Goal: Task Accomplishment & Management: Manage account settings

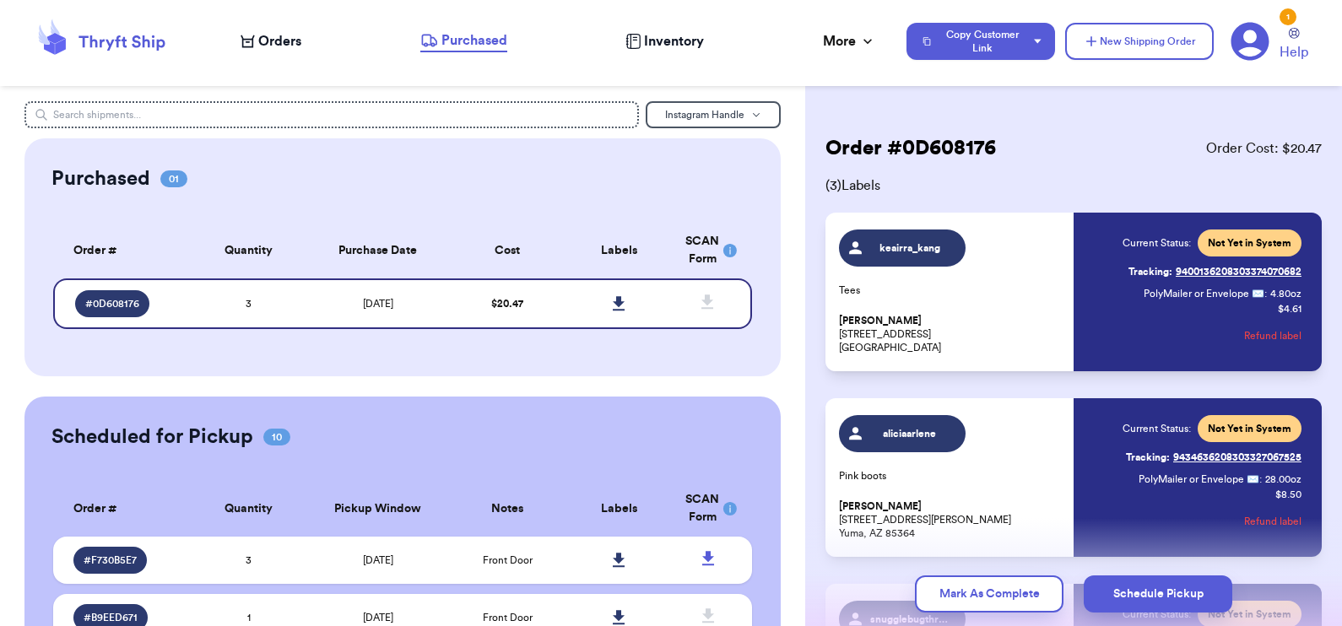
click at [278, 44] on span "Orders" at bounding box center [279, 41] width 43 height 20
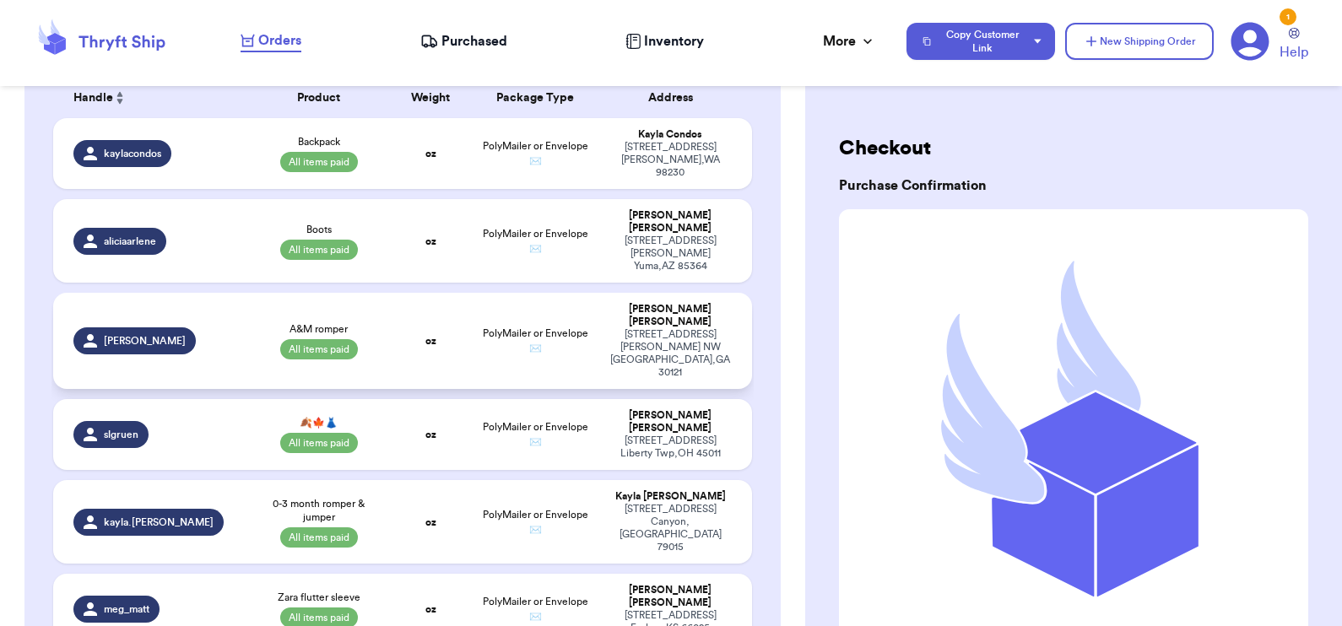
scroll to position [347, 0]
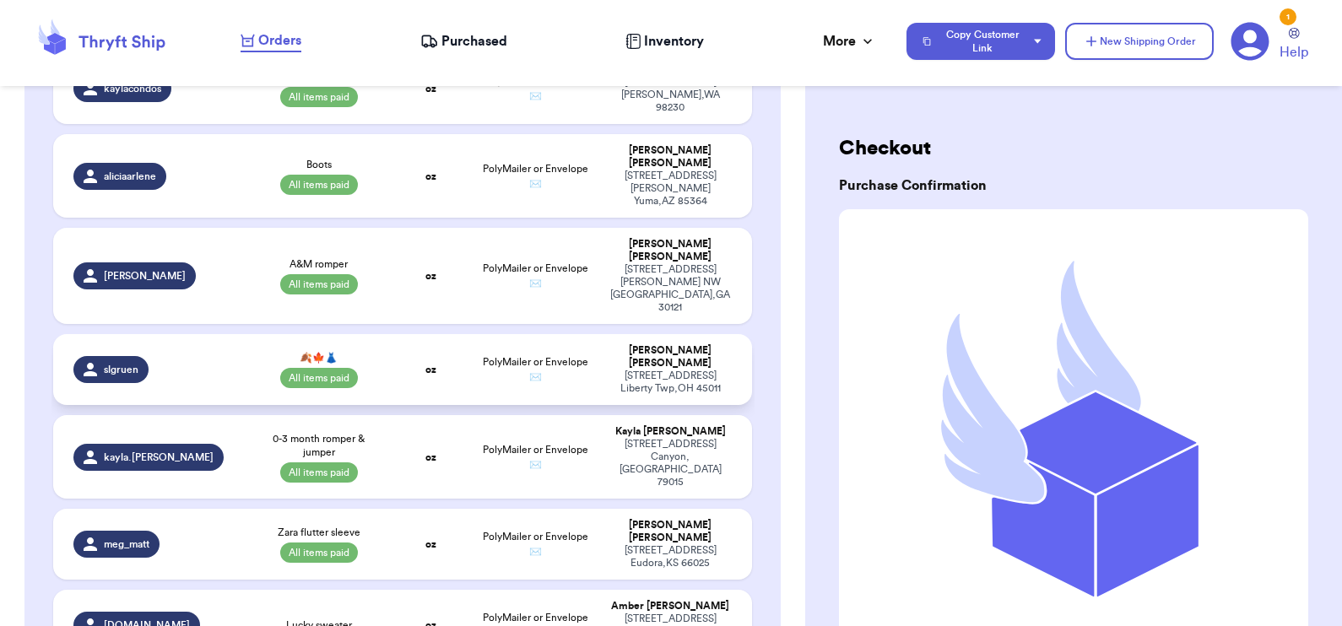
click at [372, 334] on td "🍂🍁👗 All items paid" at bounding box center [319, 369] width 140 height 71
select select "paid"
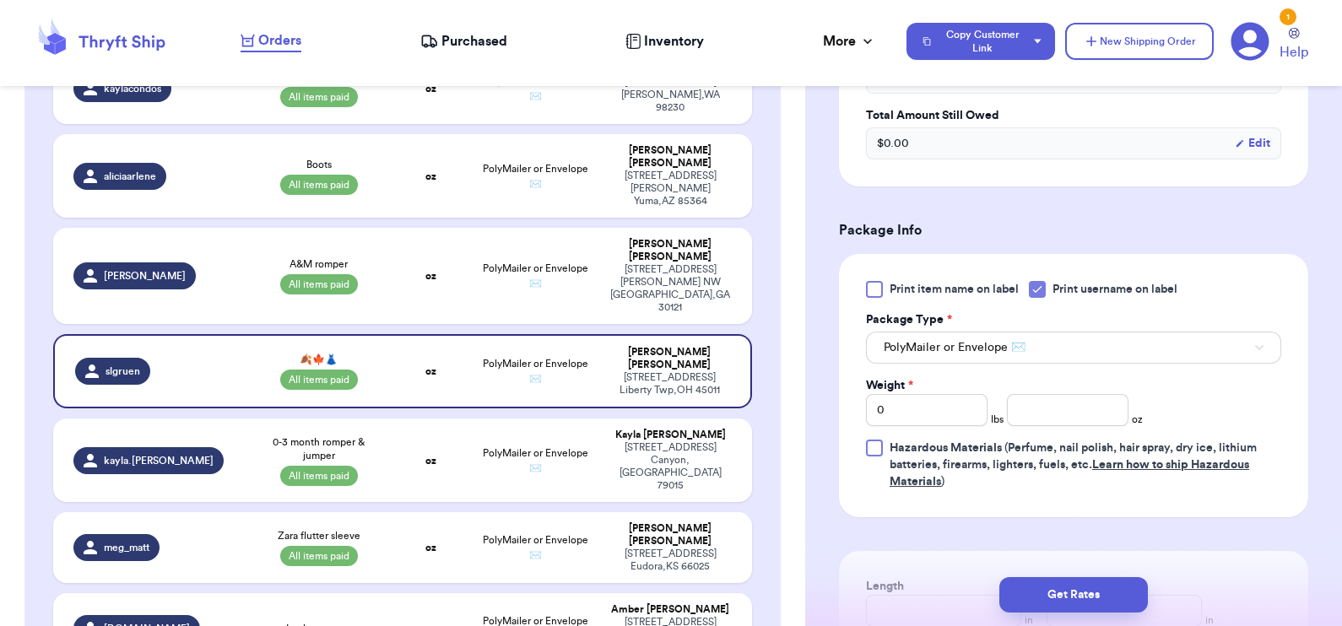
scroll to position [628, 0]
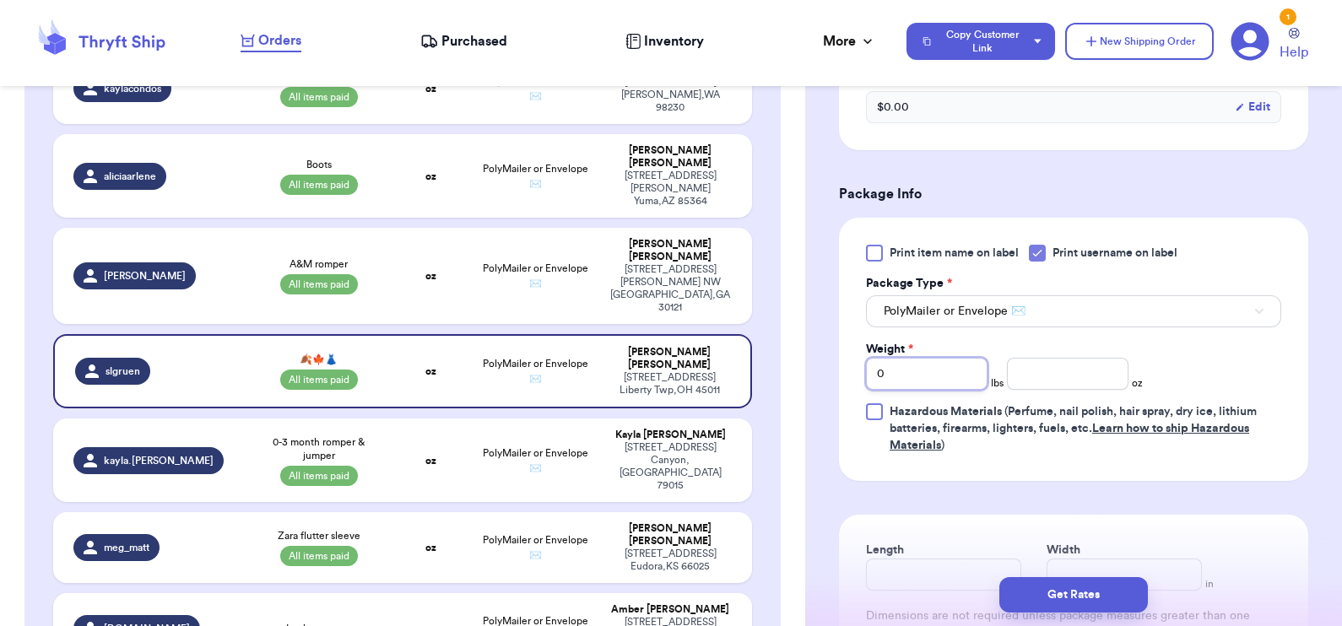
click at [940, 372] on input "0" at bounding box center [927, 374] width 122 height 32
type input "02"
click at [1084, 371] on input "number" at bounding box center [1068, 374] width 122 height 32
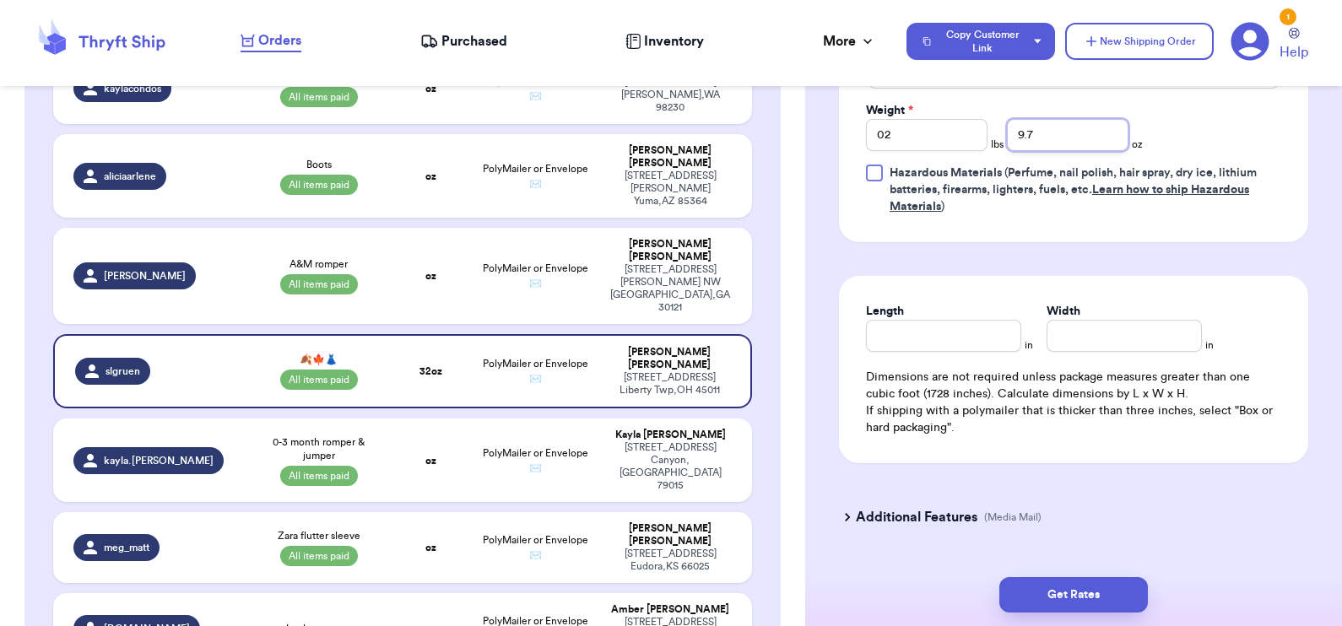
scroll to position [870, 0]
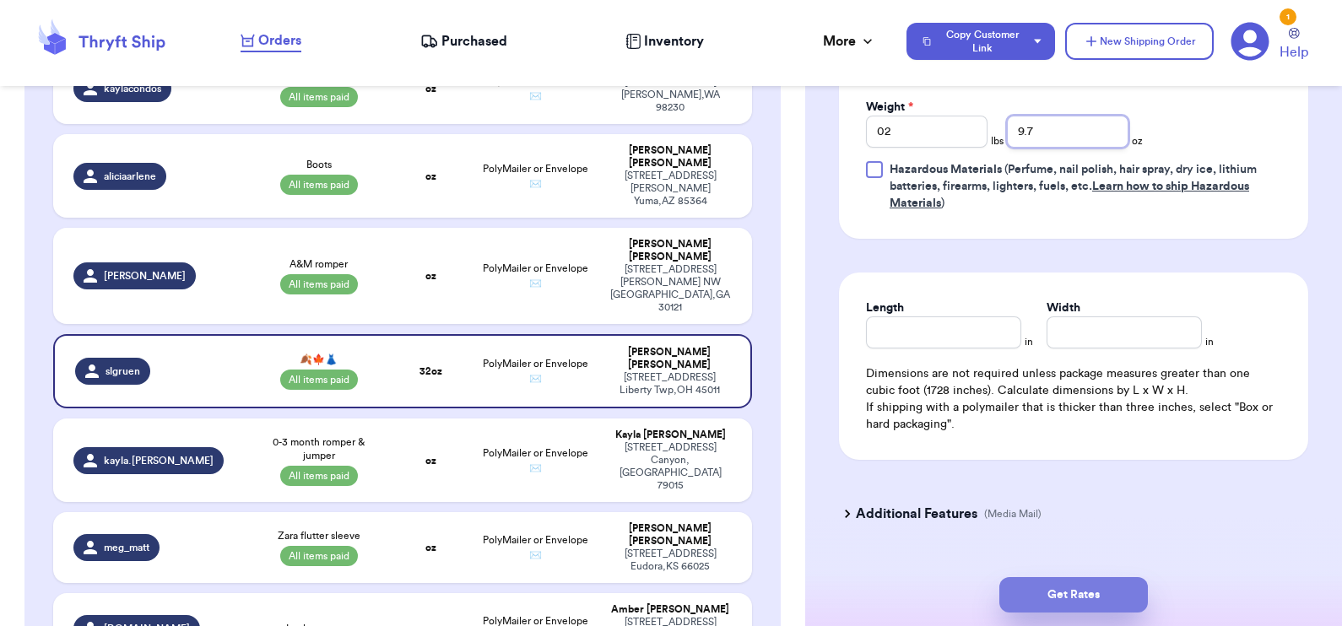
type input "9.7"
click at [1051, 590] on button "Get Rates" at bounding box center [1074, 594] width 149 height 35
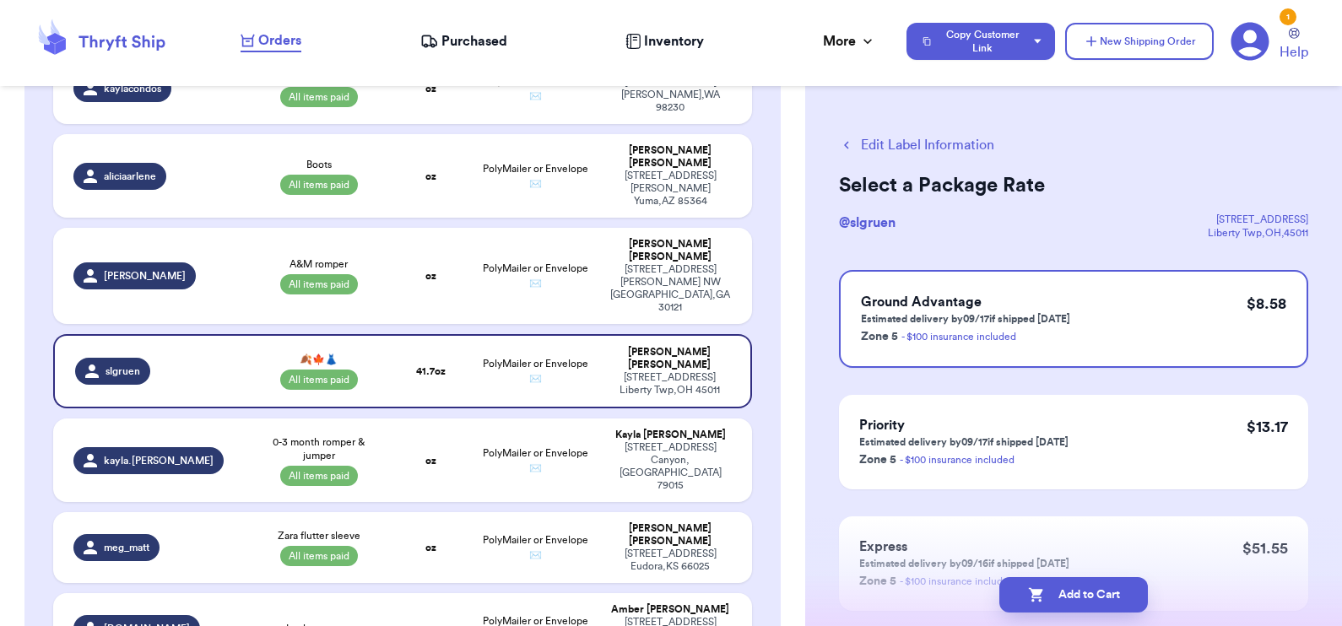
click at [1051, 590] on button "Add to Cart" at bounding box center [1074, 594] width 149 height 35
select select "paid"
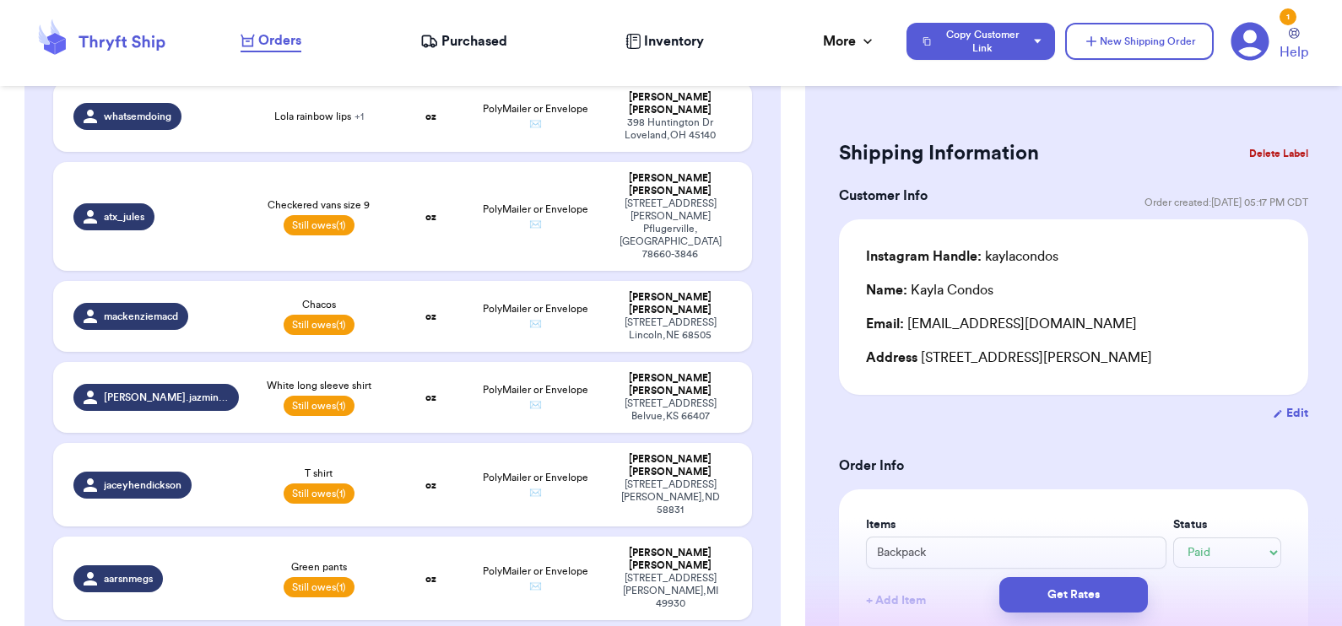
scroll to position [1286, 0]
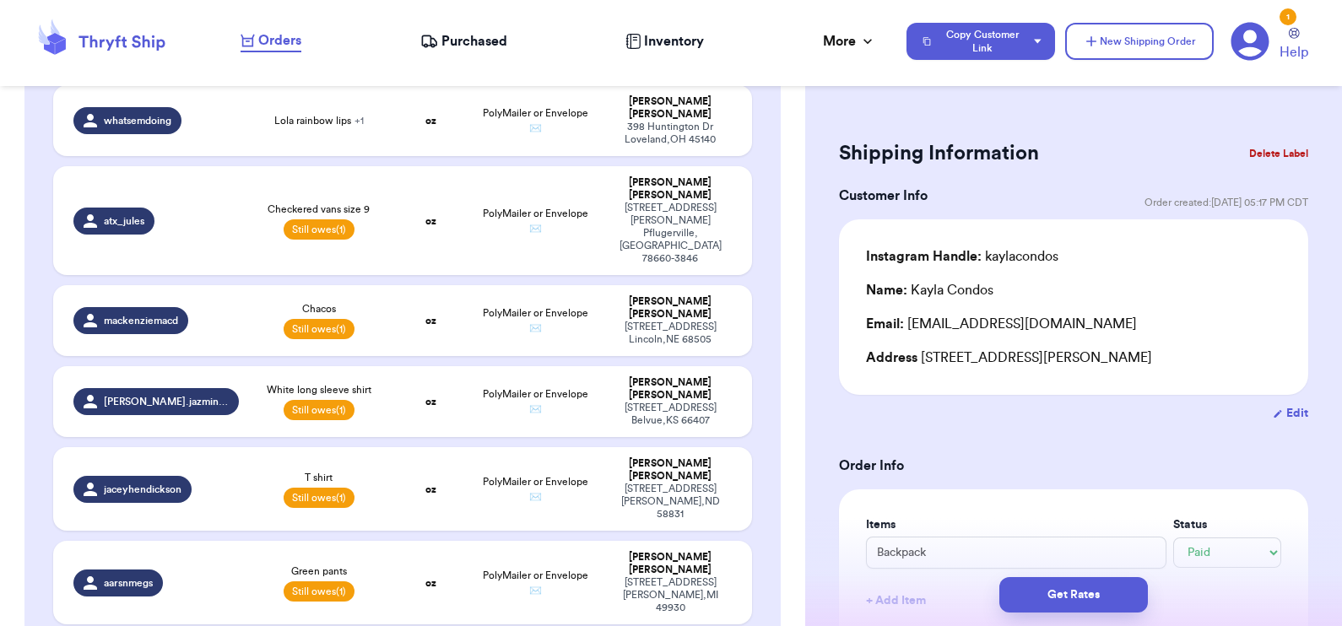
type input "Grey vans"
select select "unpaid"
type input "0"
type input "14"
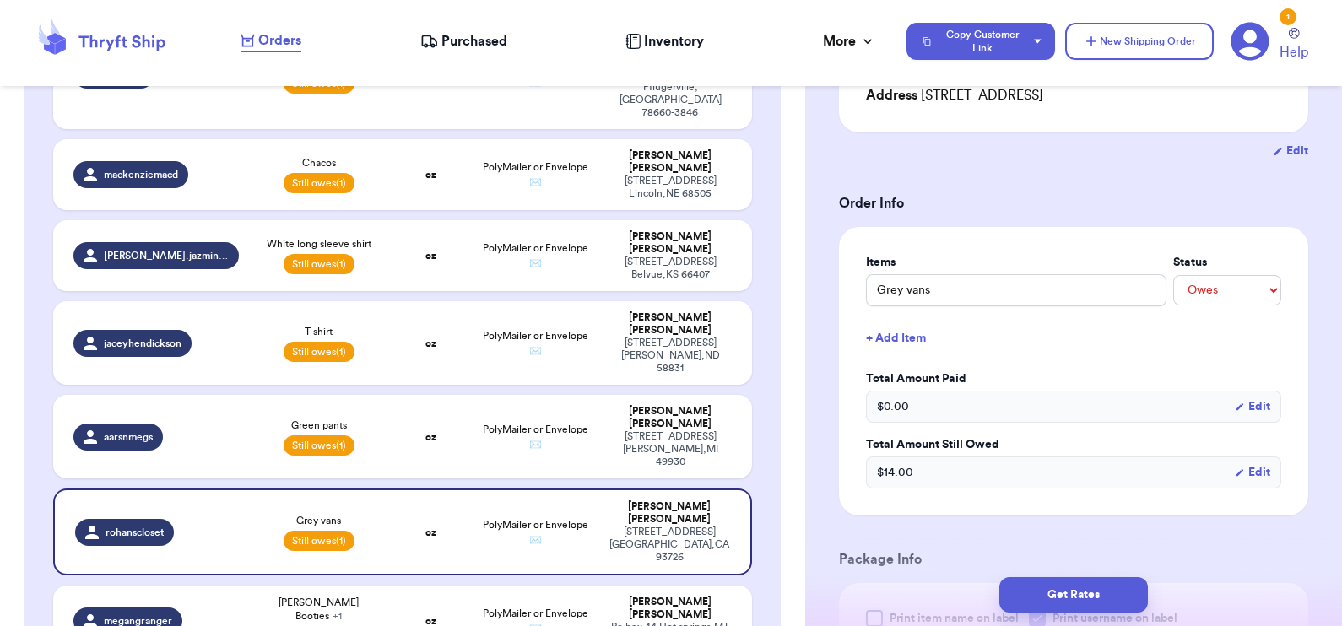
scroll to position [1803, 0]
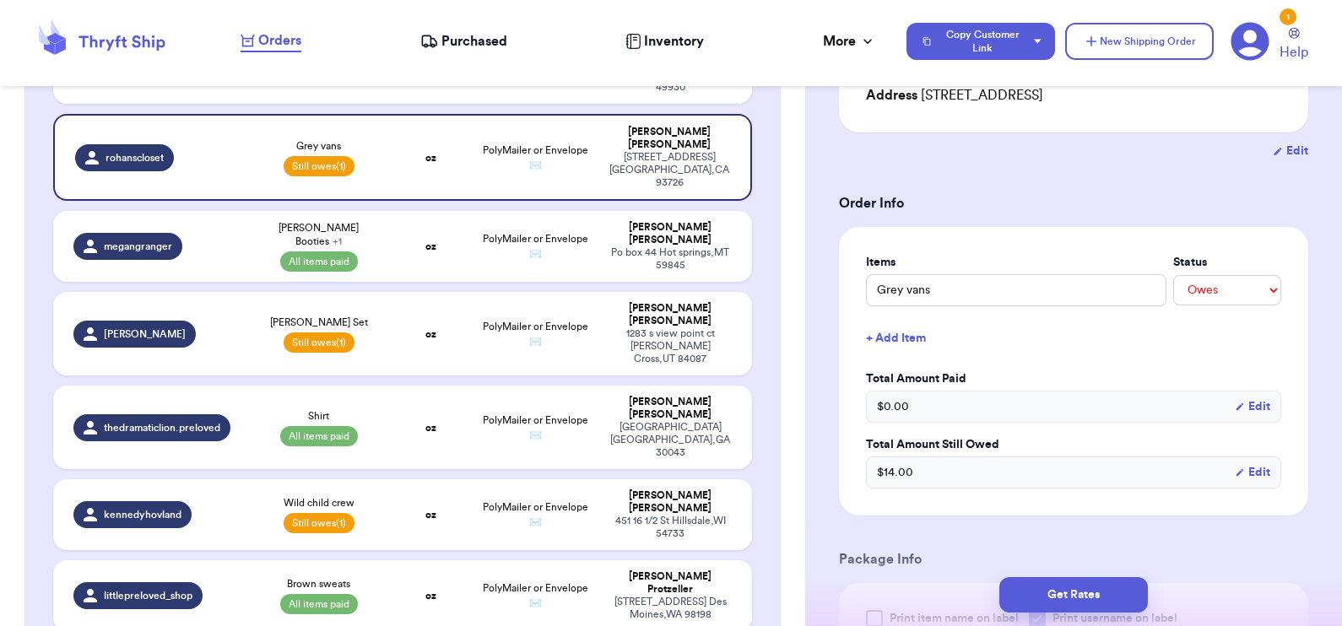
checkbox input "true"
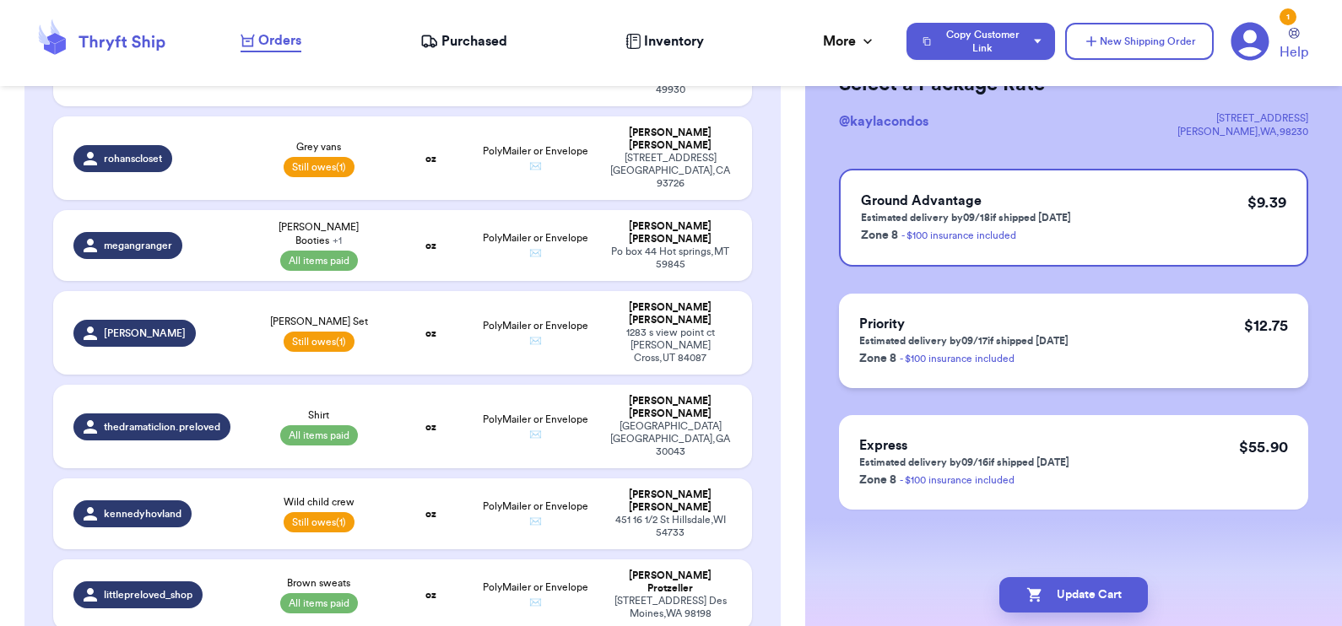
scroll to position [0, 0]
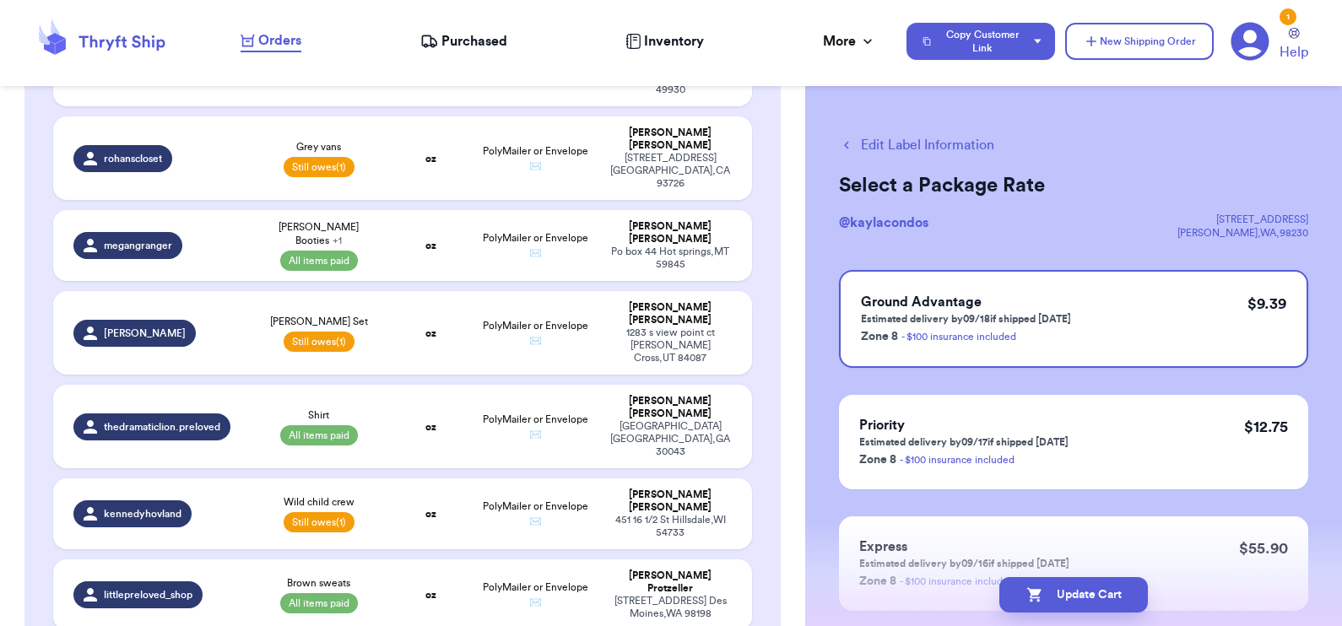
click at [946, 144] on button "Edit Label Information" at bounding box center [916, 145] width 155 height 20
checkbox input "false"
select select "paid"
select select "unpaid"
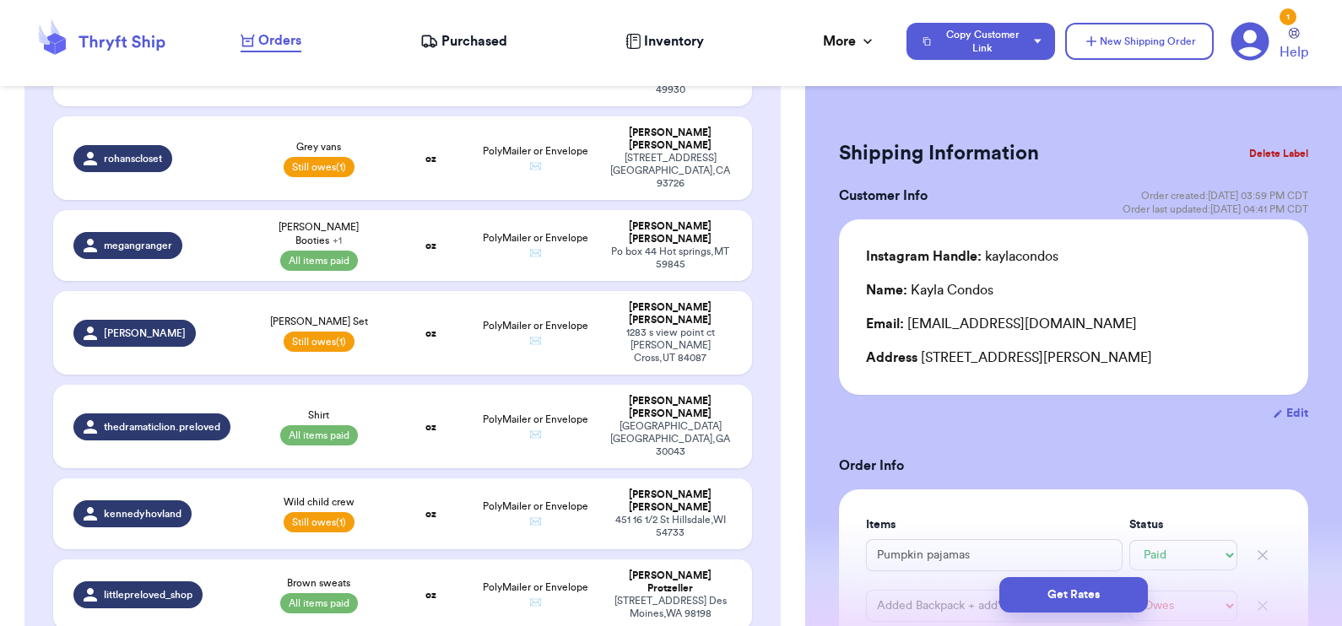
type input "14"
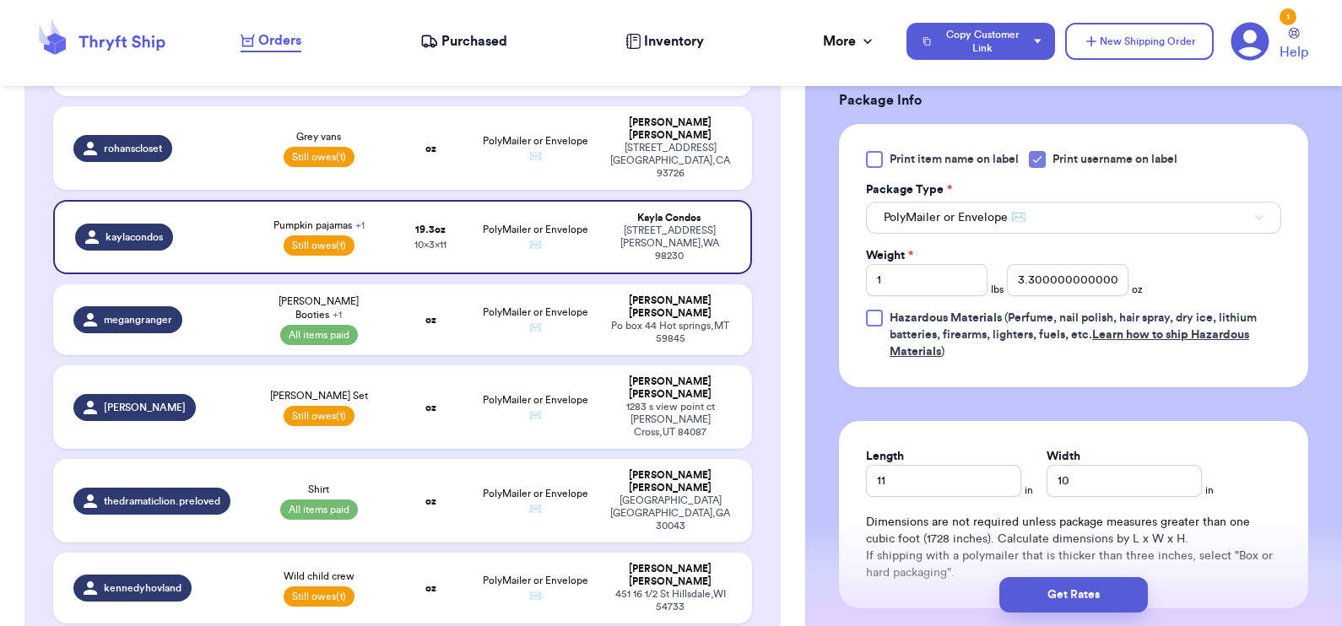
scroll to position [778, 0]
click at [1080, 595] on button "Get Rates" at bounding box center [1074, 594] width 149 height 35
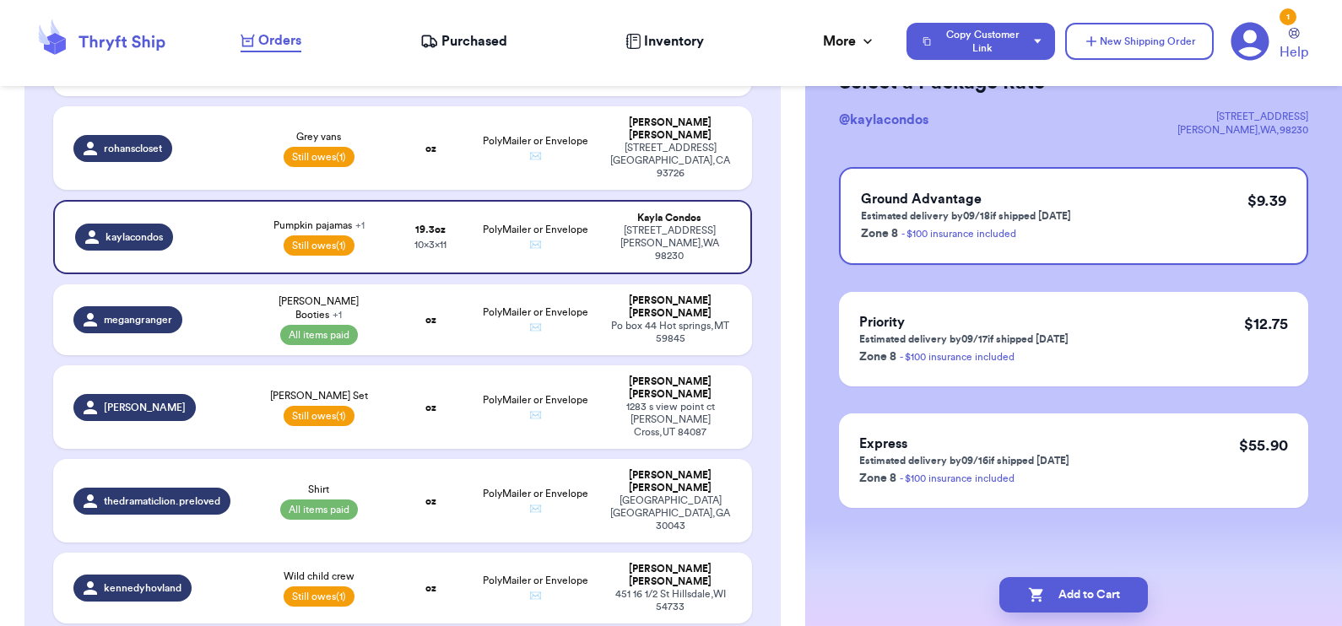
scroll to position [0, 0]
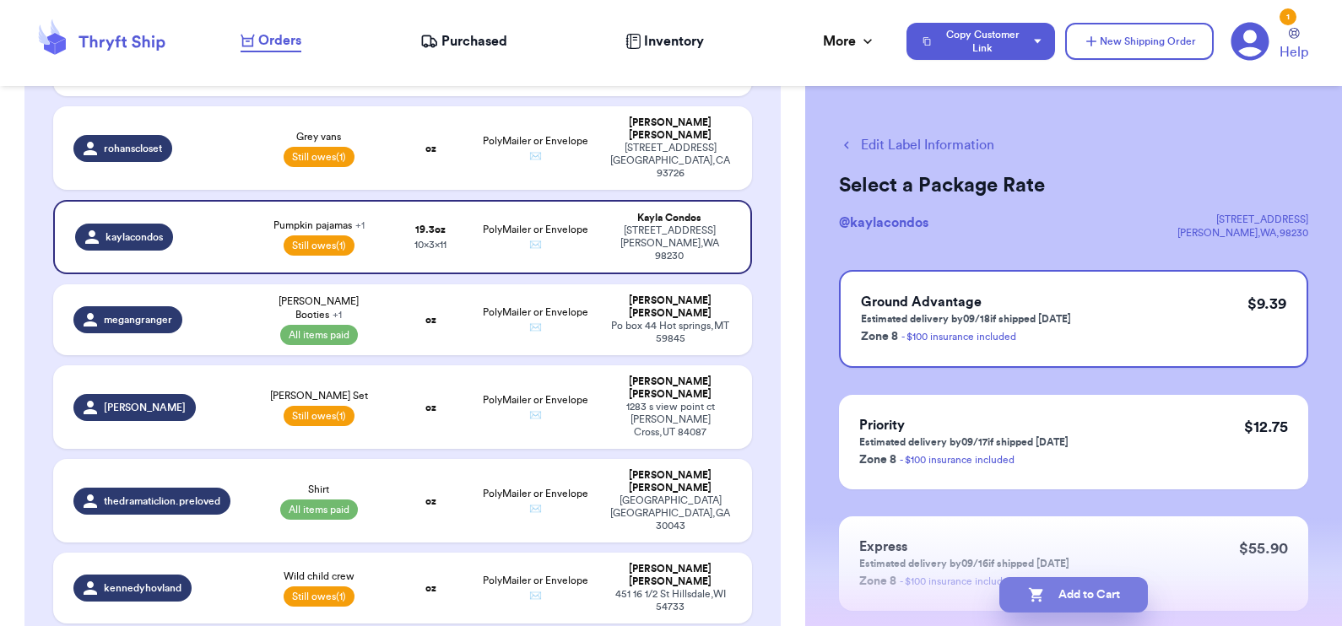
click at [1054, 602] on button "Add to Cart" at bounding box center [1074, 594] width 149 height 35
checkbox input "true"
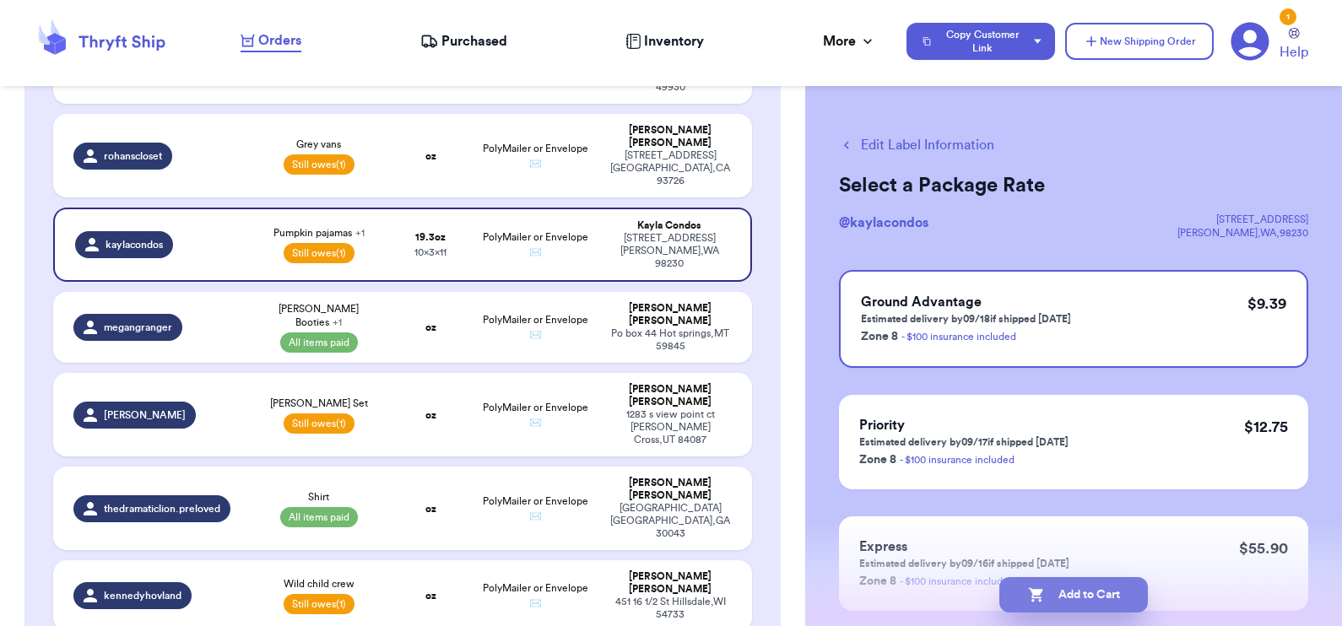
select select "paid"
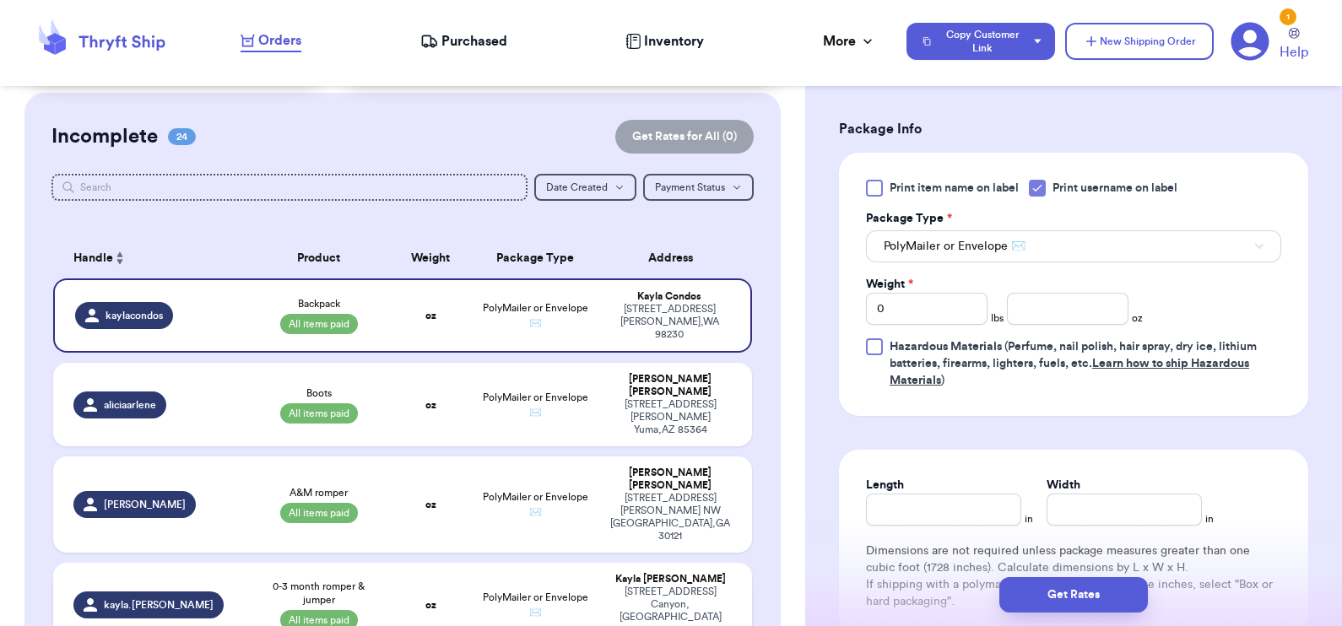
scroll to position [126, 0]
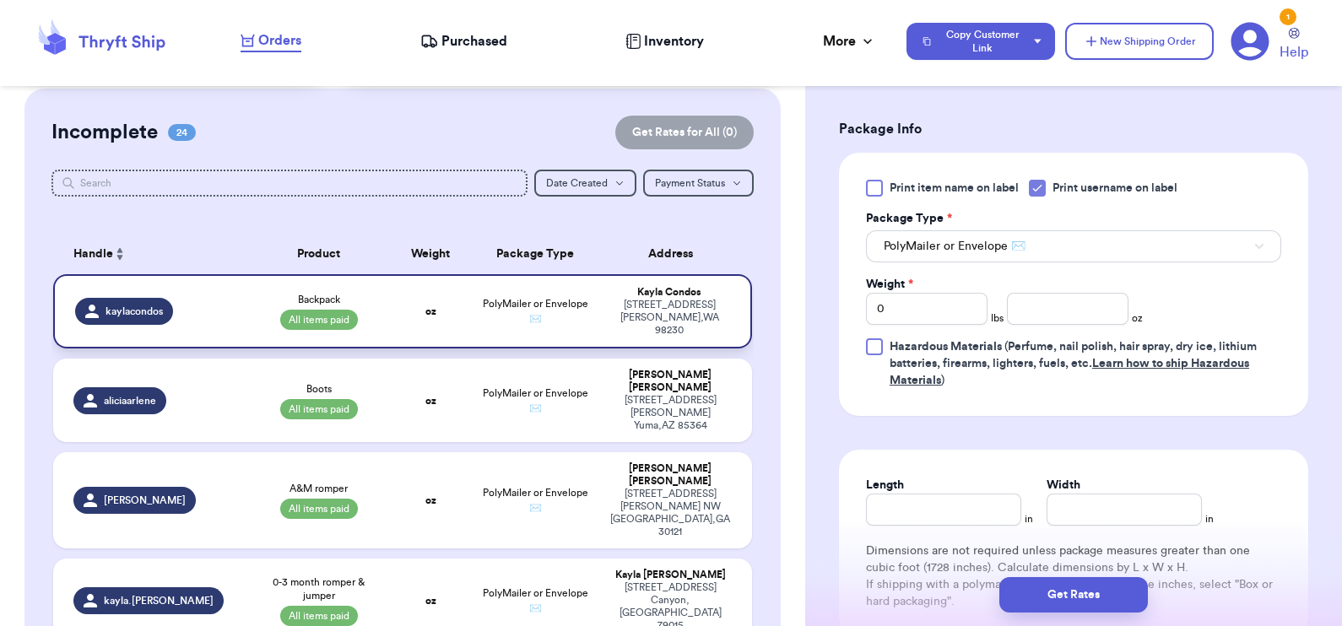
click at [417, 323] on td "oz" at bounding box center [430, 311] width 84 height 74
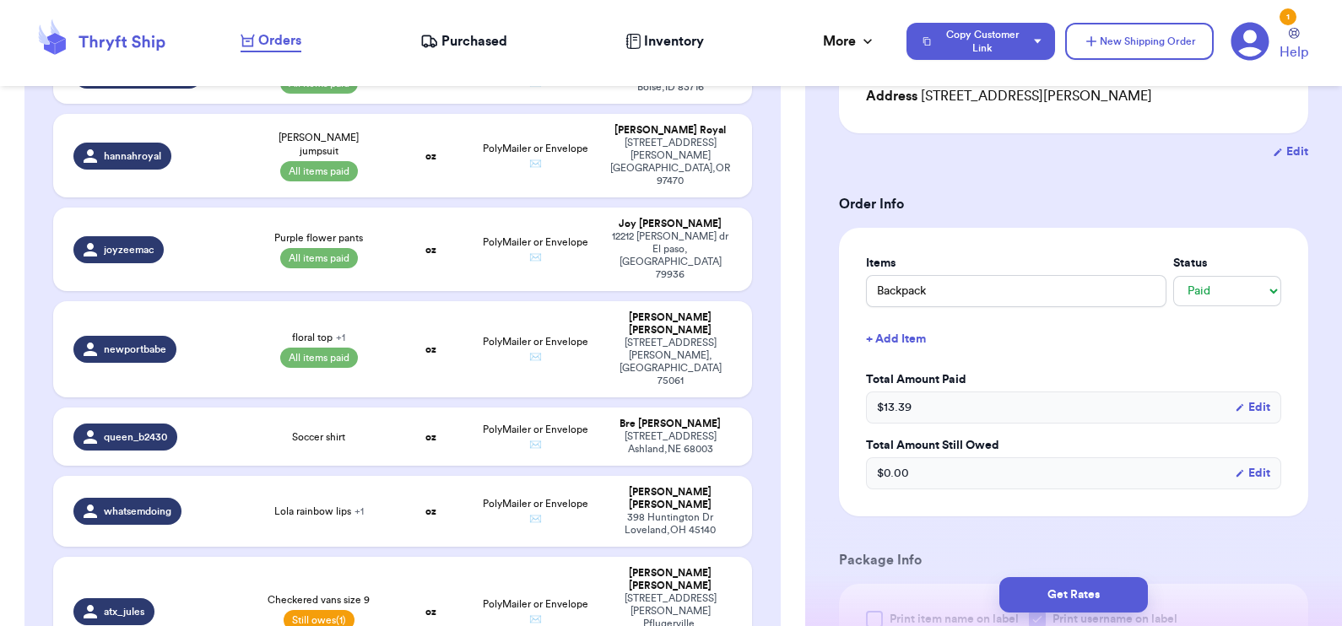
scroll to position [975, 0]
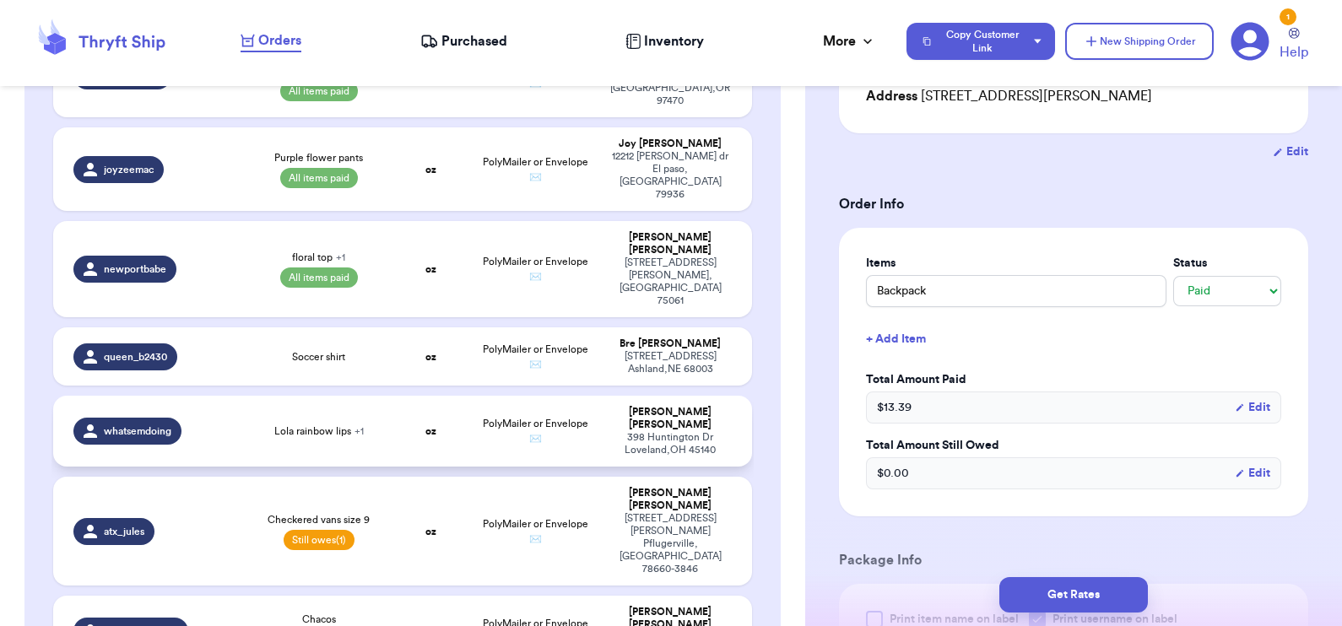
click at [411, 396] on td "oz" at bounding box center [430, 431] width 84 height 71
type input "Lola rainbow lips"
select select "unknown"
type input "0"
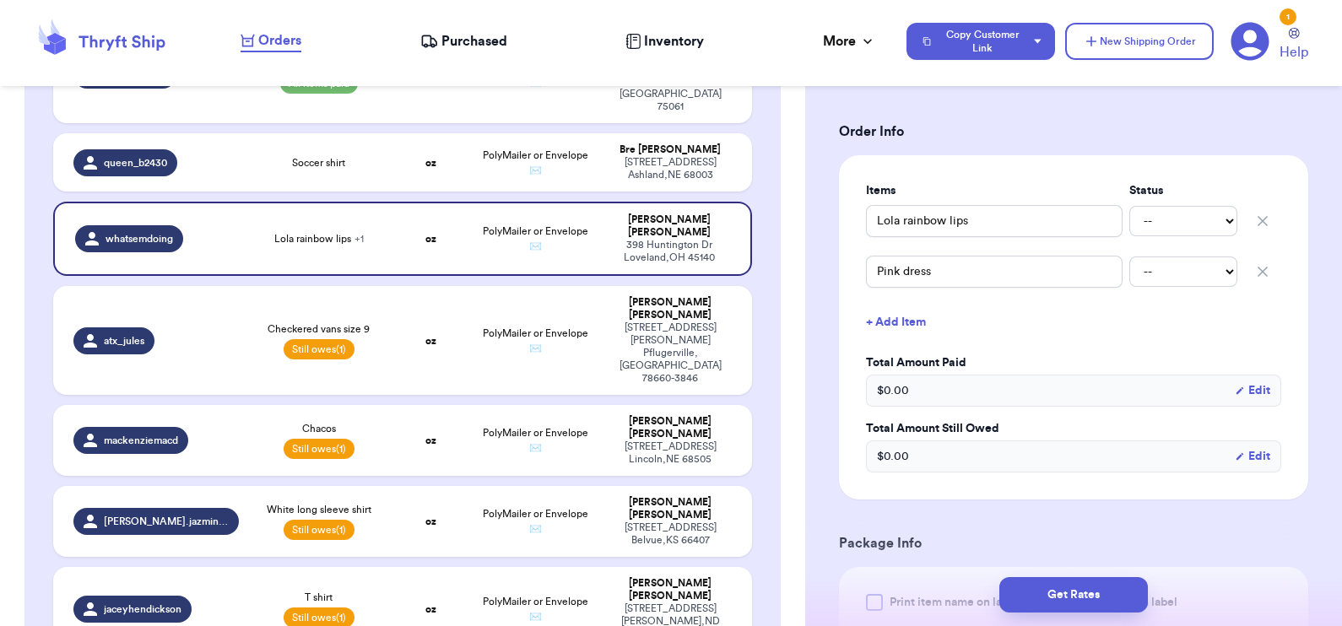
scroll to position [1174, 0]
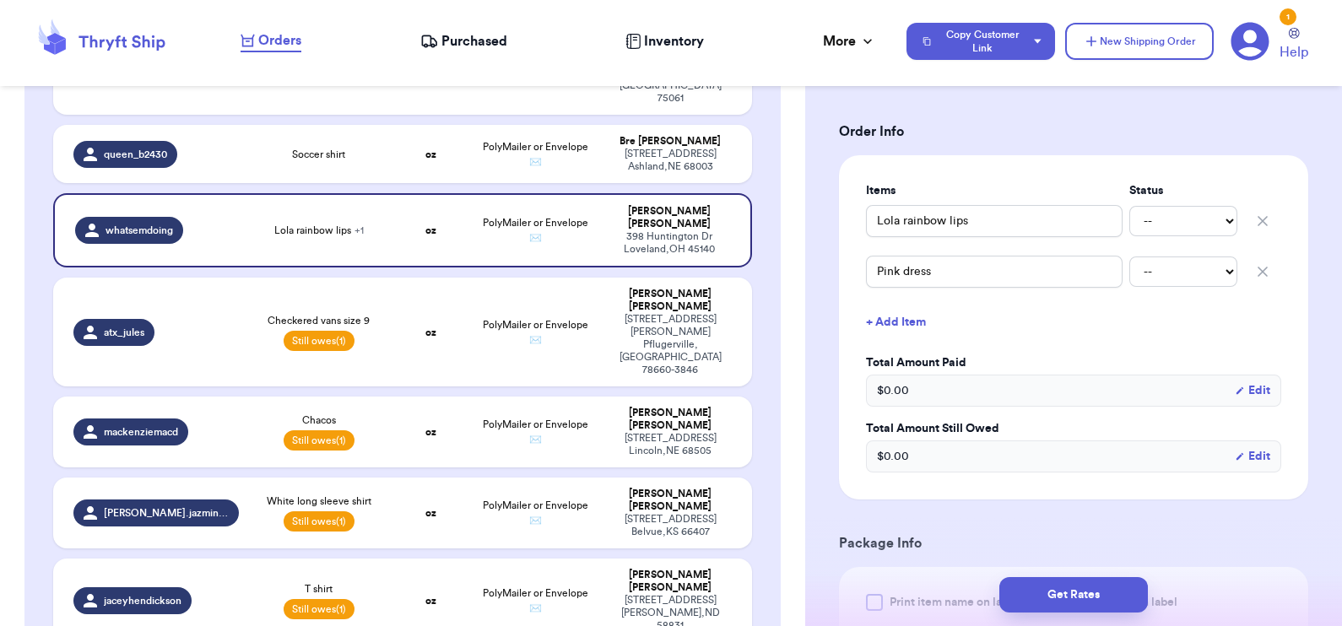
type input "Grey vans"
select select "unpaid"
type input "14"
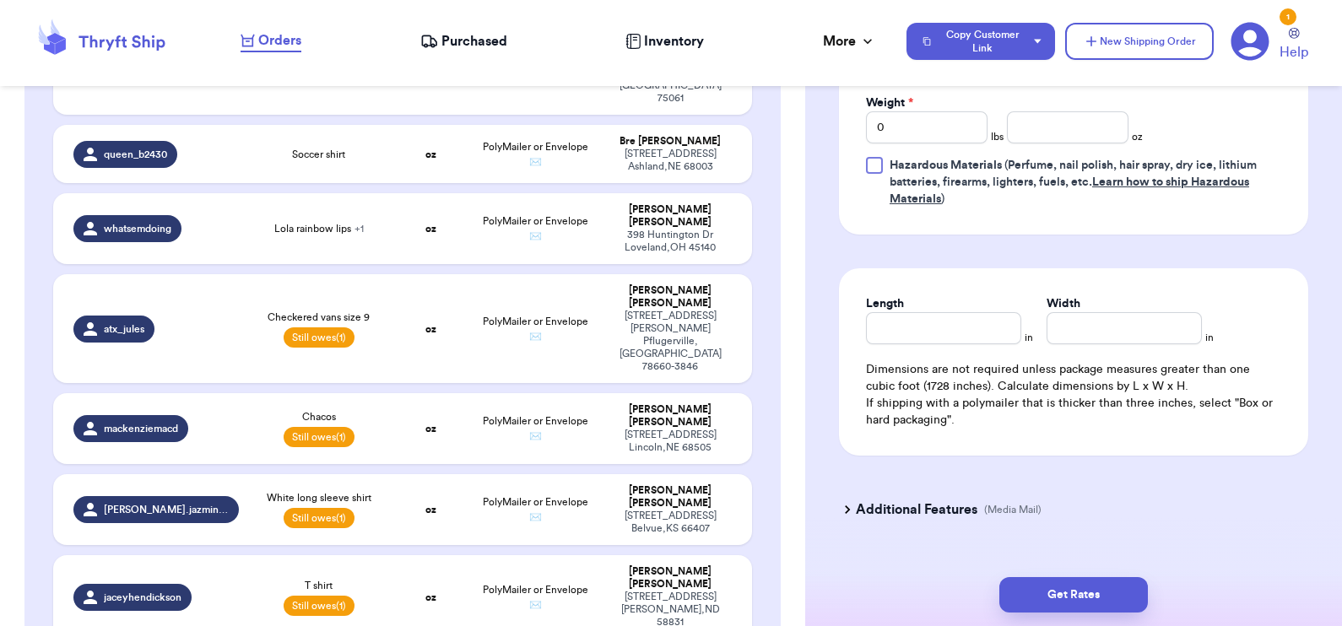
scroll to position [725, 0]
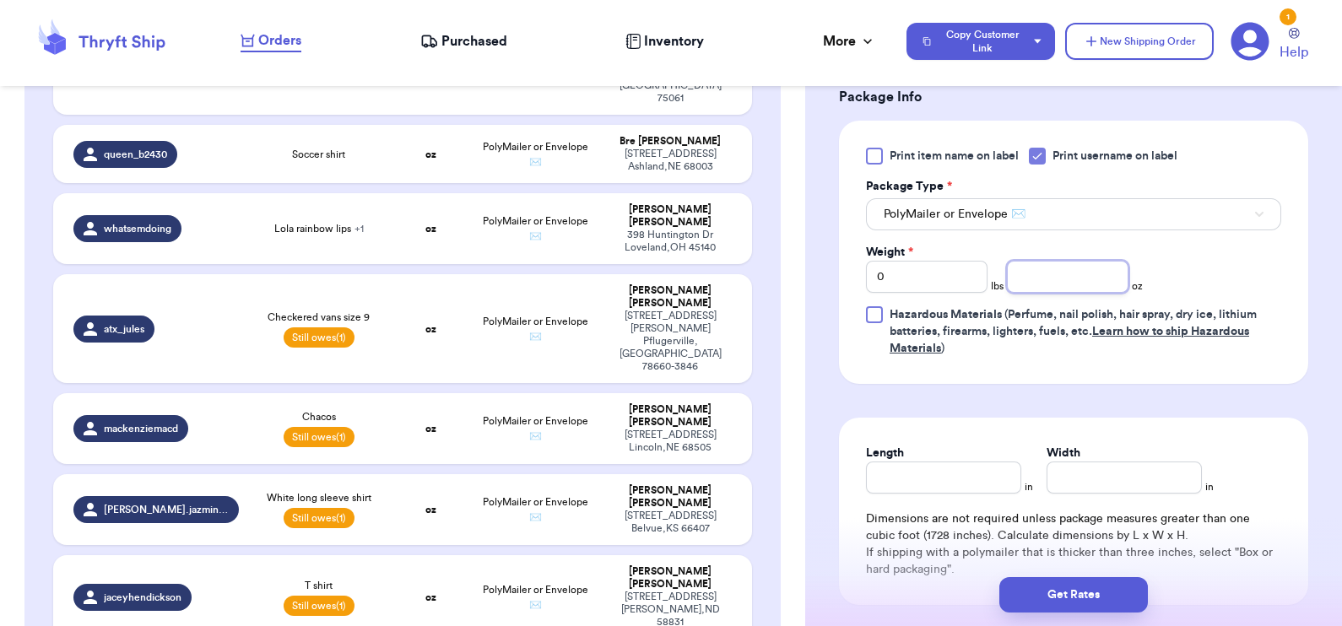
click at [1072, 277] on input "number" at bounding box center [1068, 277] width 122 height 32
type input "8"
click at [1072, 599] on button "Get Rates" at bounding box center [1074, 594] width 149 height 35
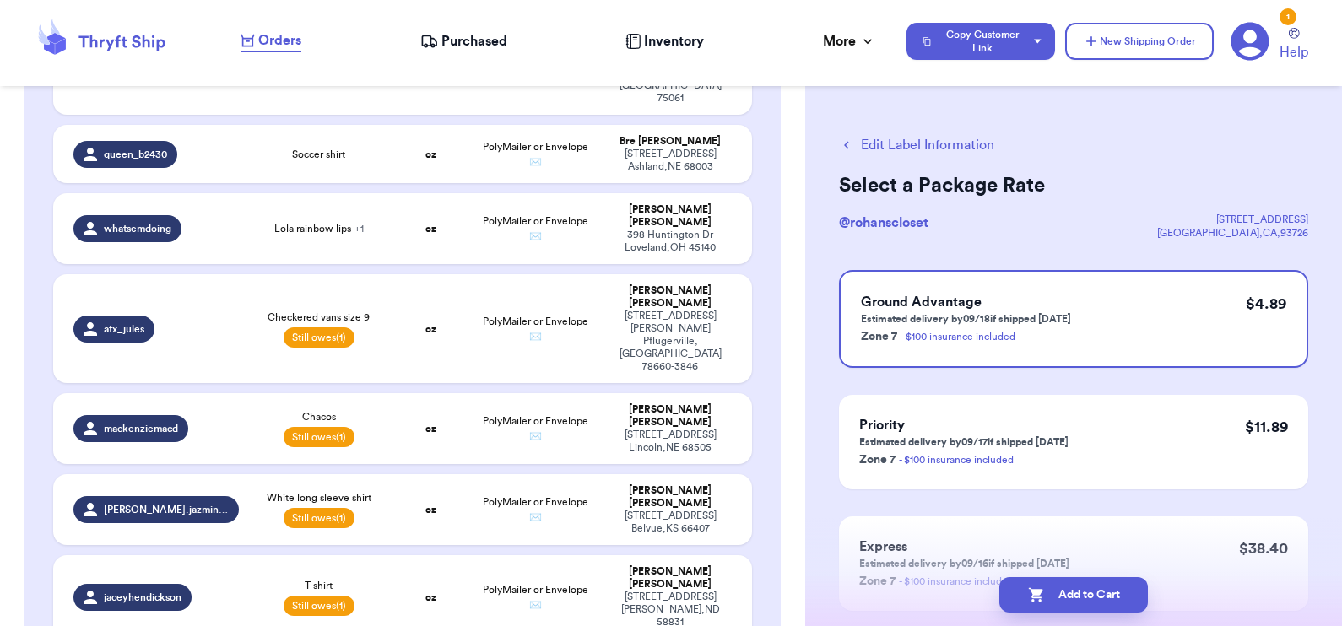
click at [1072, 599] on button "Add to Cart" at bounding box center [1074, 594] width 149 height 35
checkbox input "true"
select select "paid"
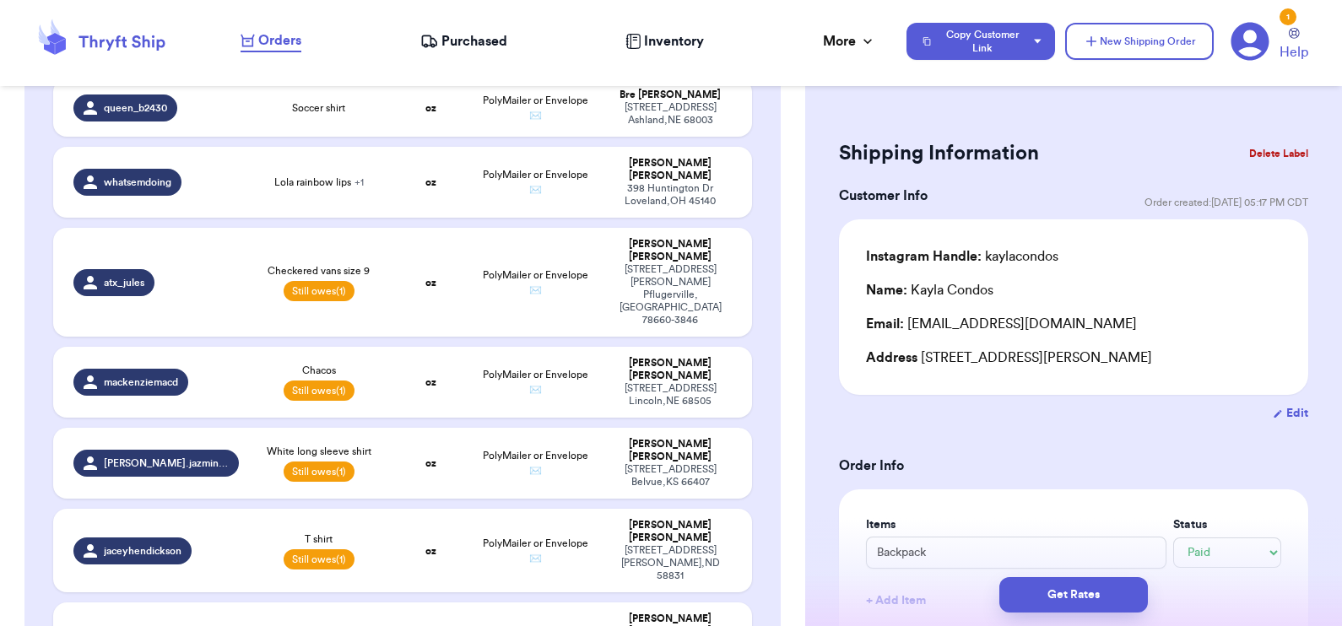
scroll to position [1141, 0]
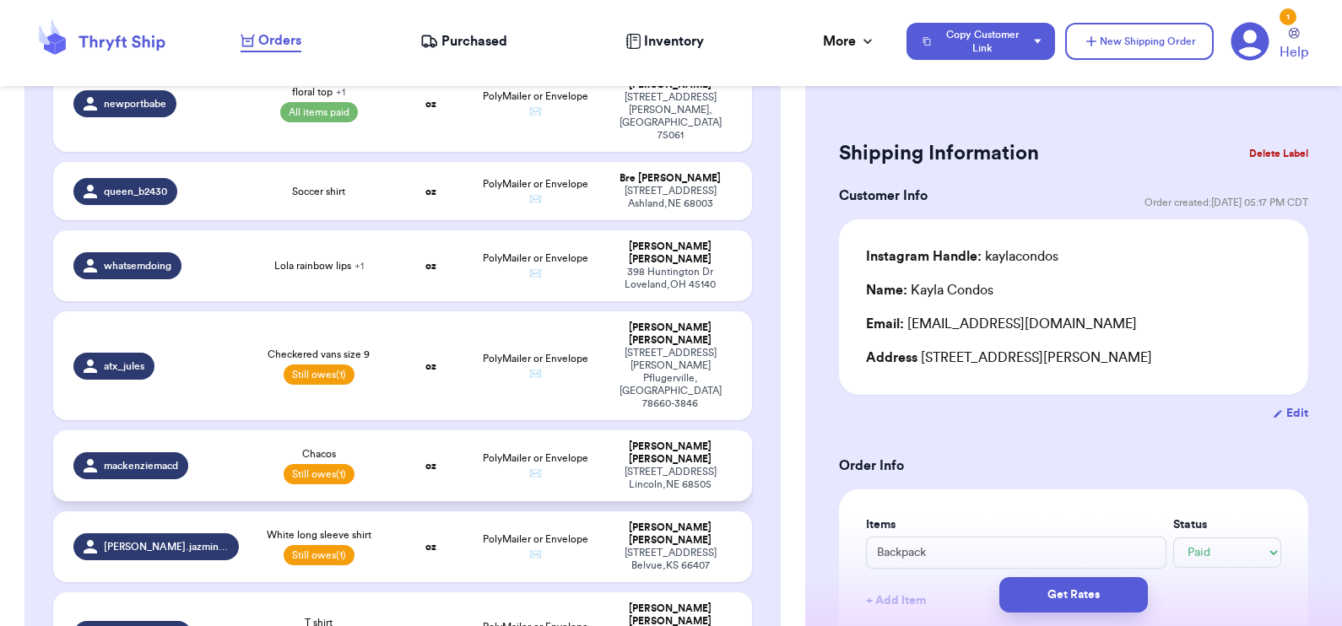
click at [395, 431] on td "oz" at bounding box center [430, 466] width 84 height 71
type input "Chacos"
select select "unpaid"
type input "0"
type input "18.86"
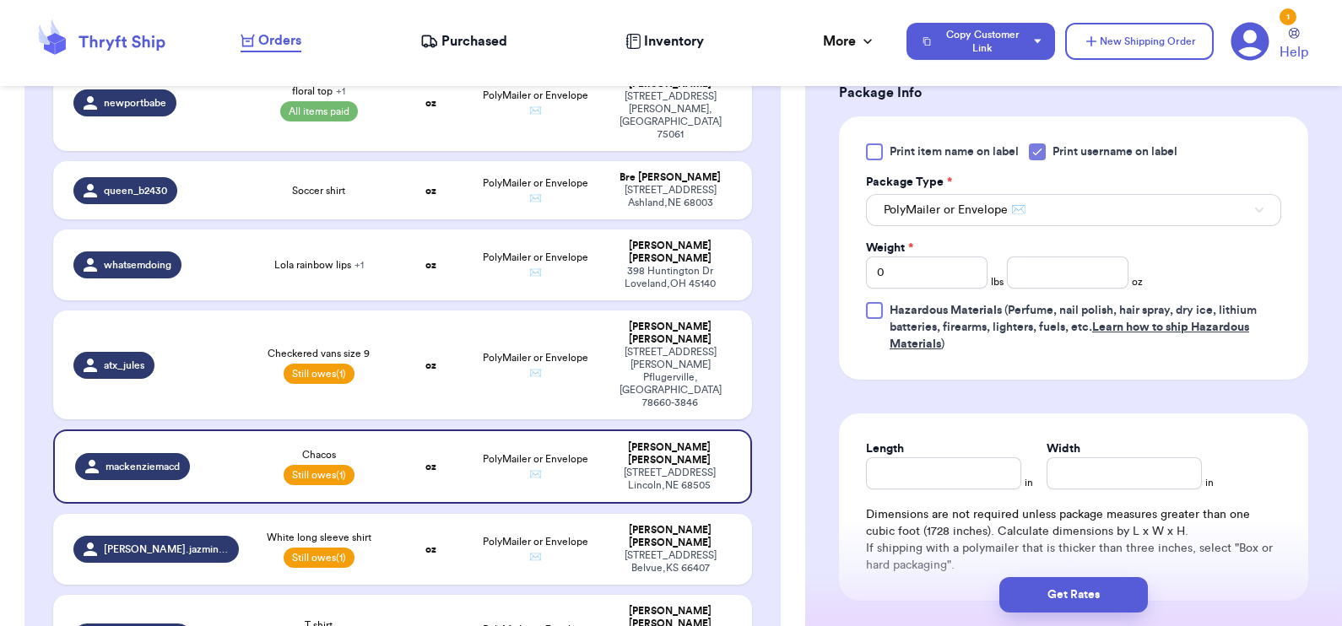
scroll to position [814, 0]
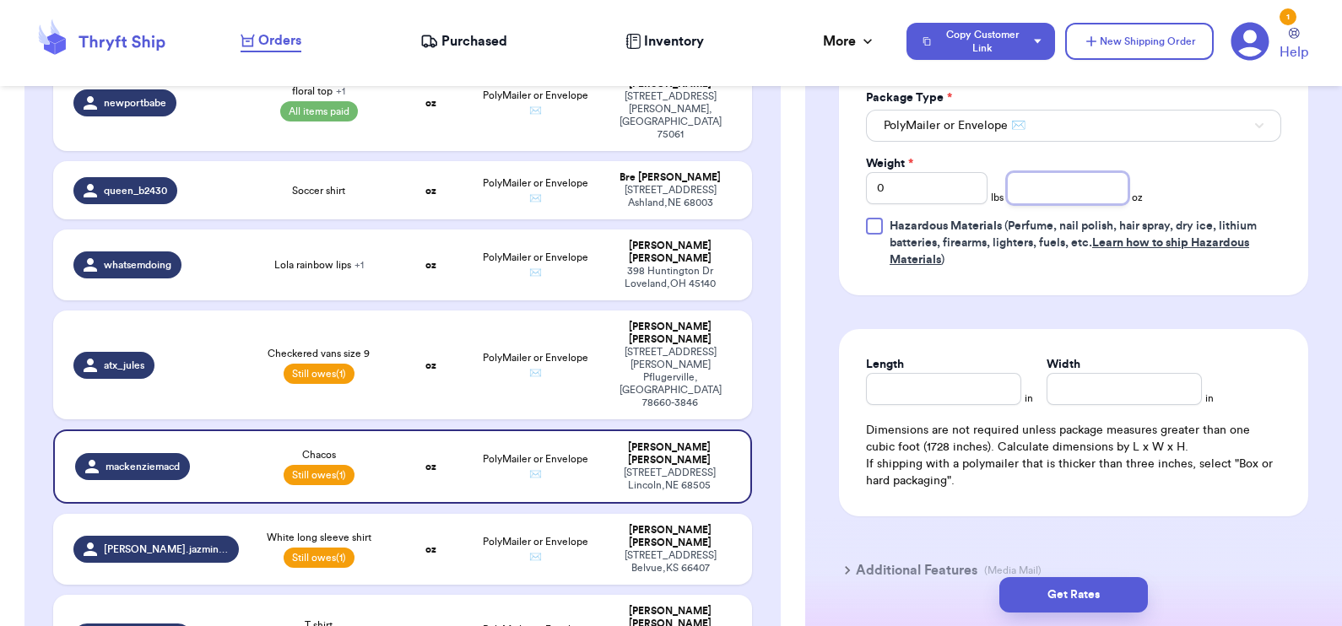
click at [1028, 190] on input "number" at bounding box center [1068, 188] width 122 height 32
type input "14.5"
click at [1076, 600] on button "Get Rates" at bounding box center [1074, 594] width 149 height 35
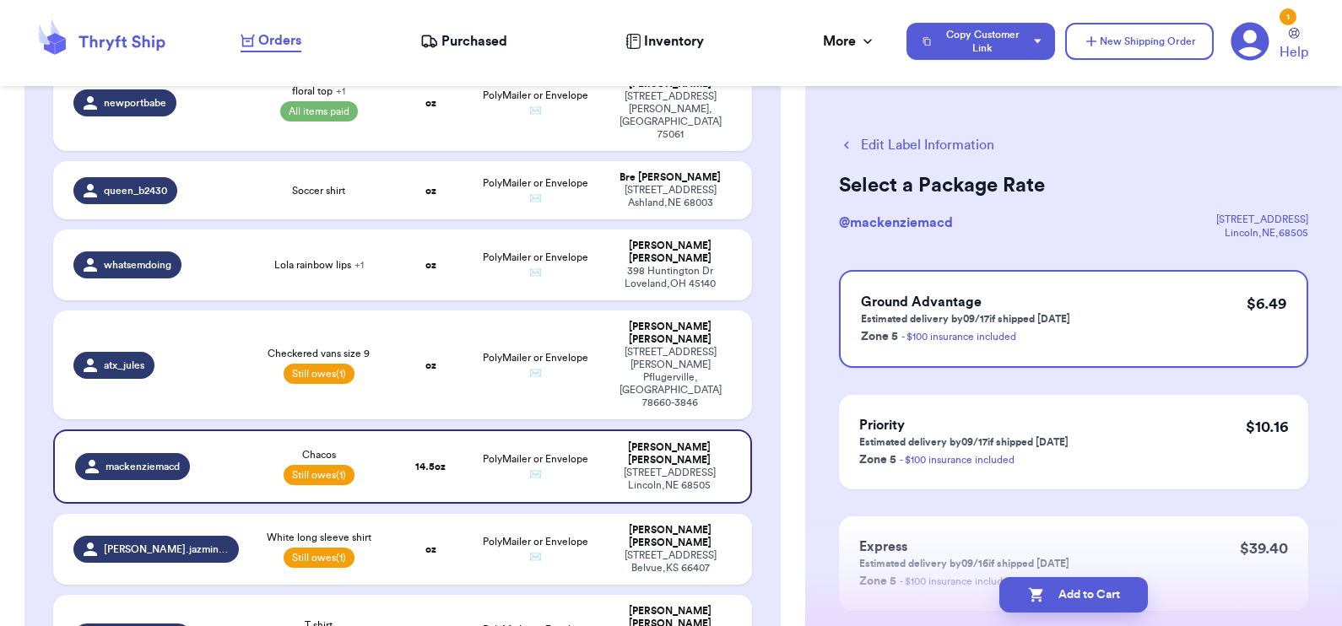
click at [1076, 600] on button "Add to Cart" at bounding box center [1074, 594] width 149 height 35
checkbox input "true"
select select "paid"
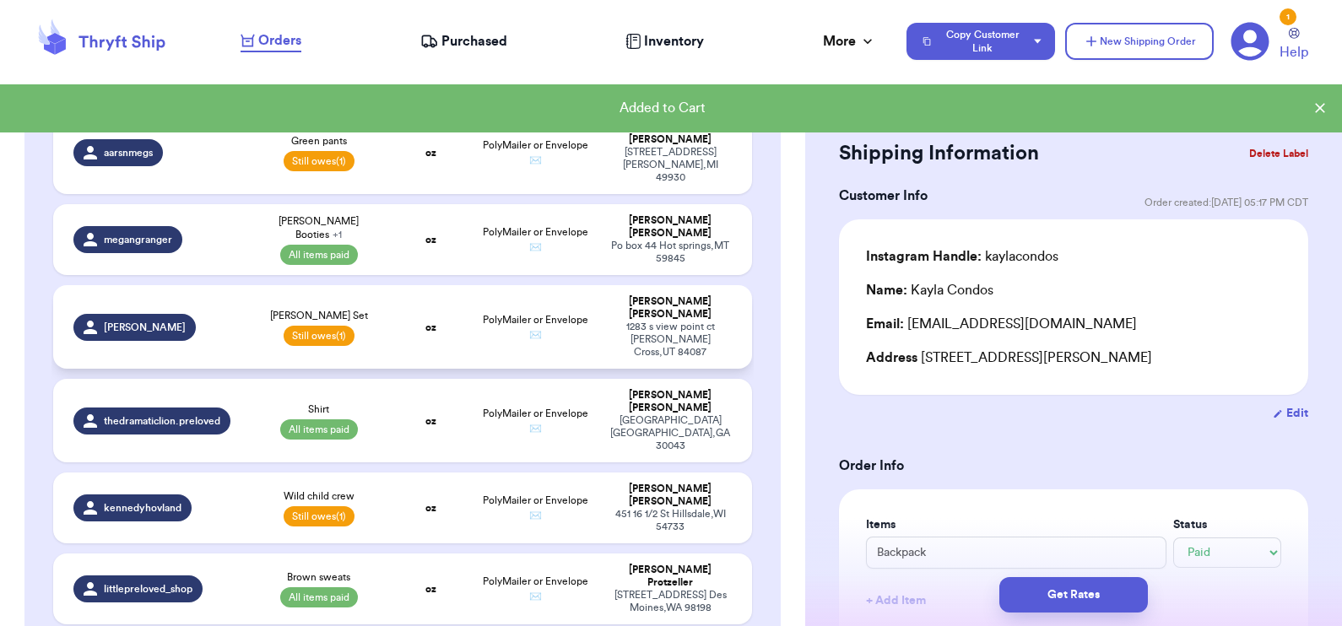
scroll to position [1788, 0]
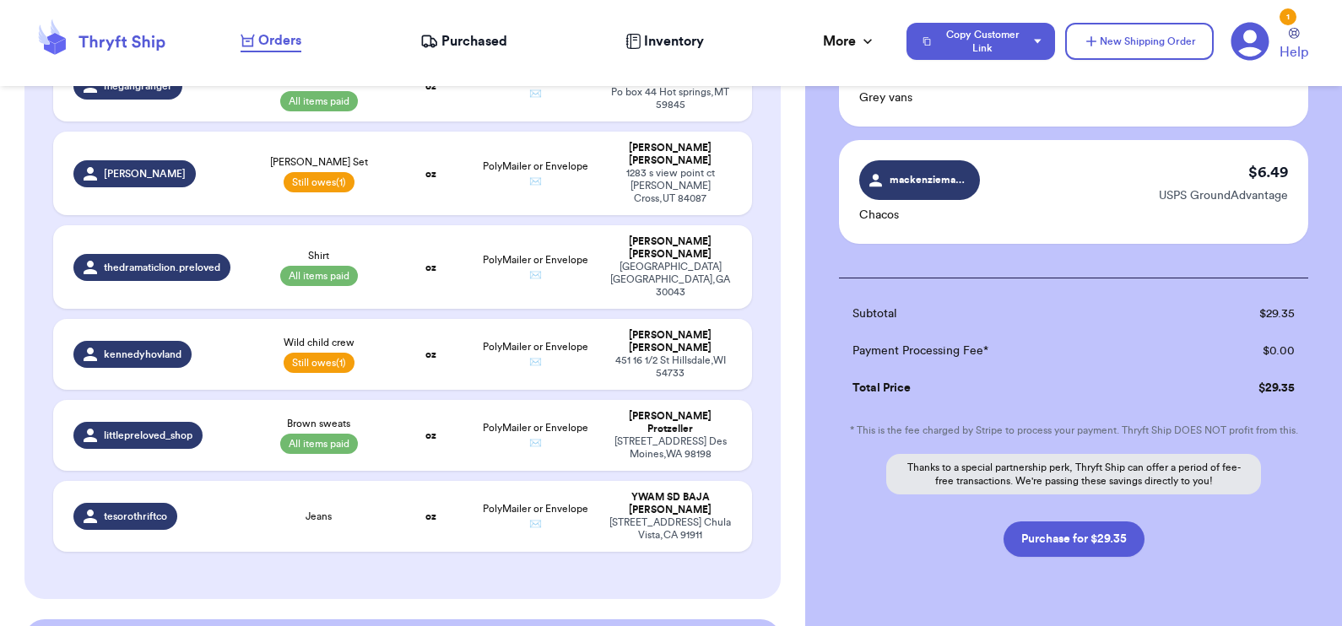
scroll to position [470, 0]
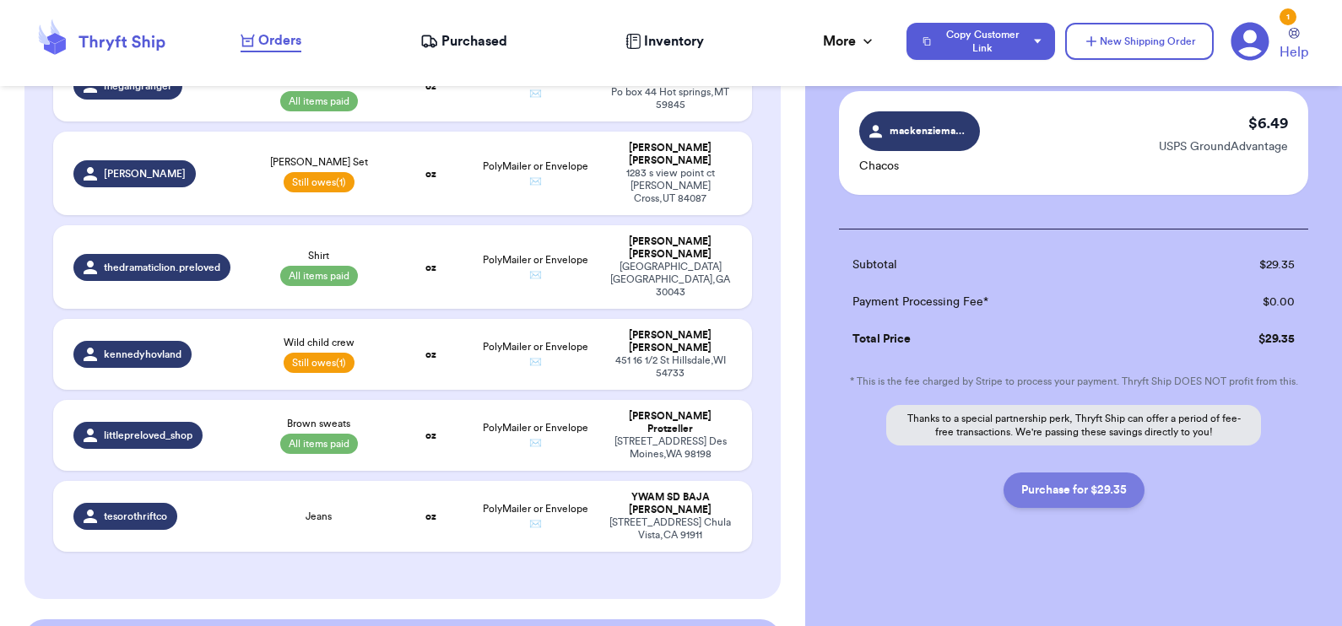
click at [1055, 491] on button "Purchase for $29.35" at bounding box center [1074, 490] width 141 height 35
checkbox input "false"
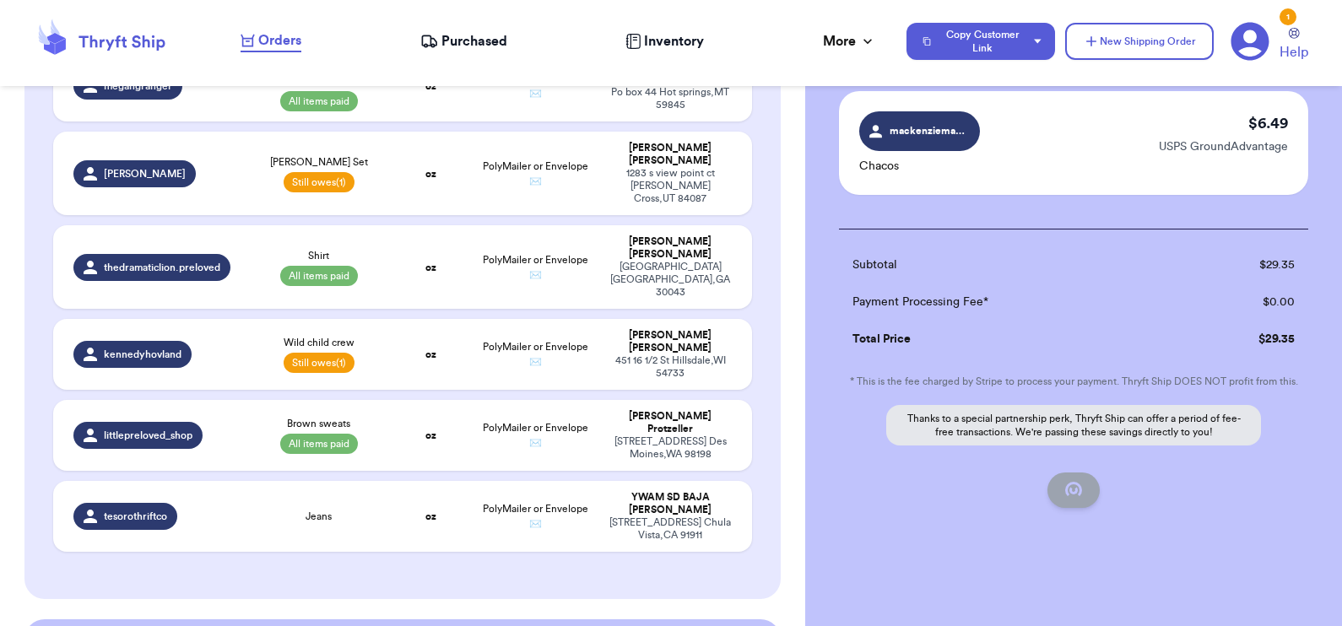
checkbox input "false"
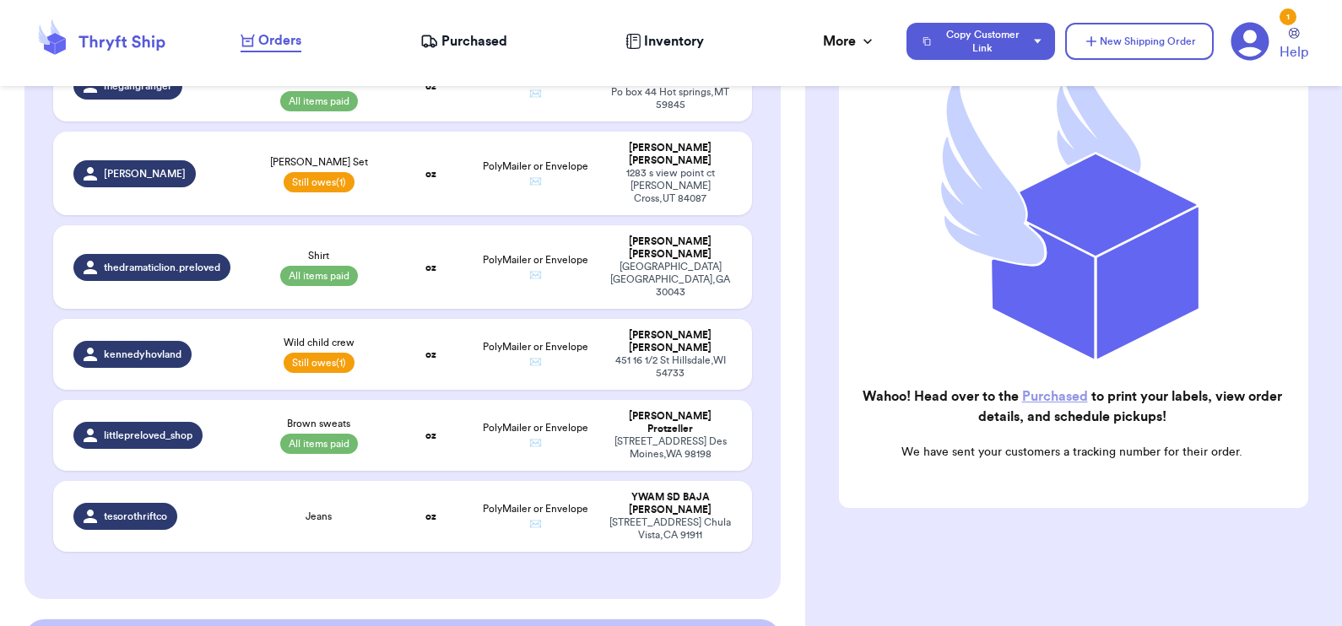
scroll to position [224, 0]
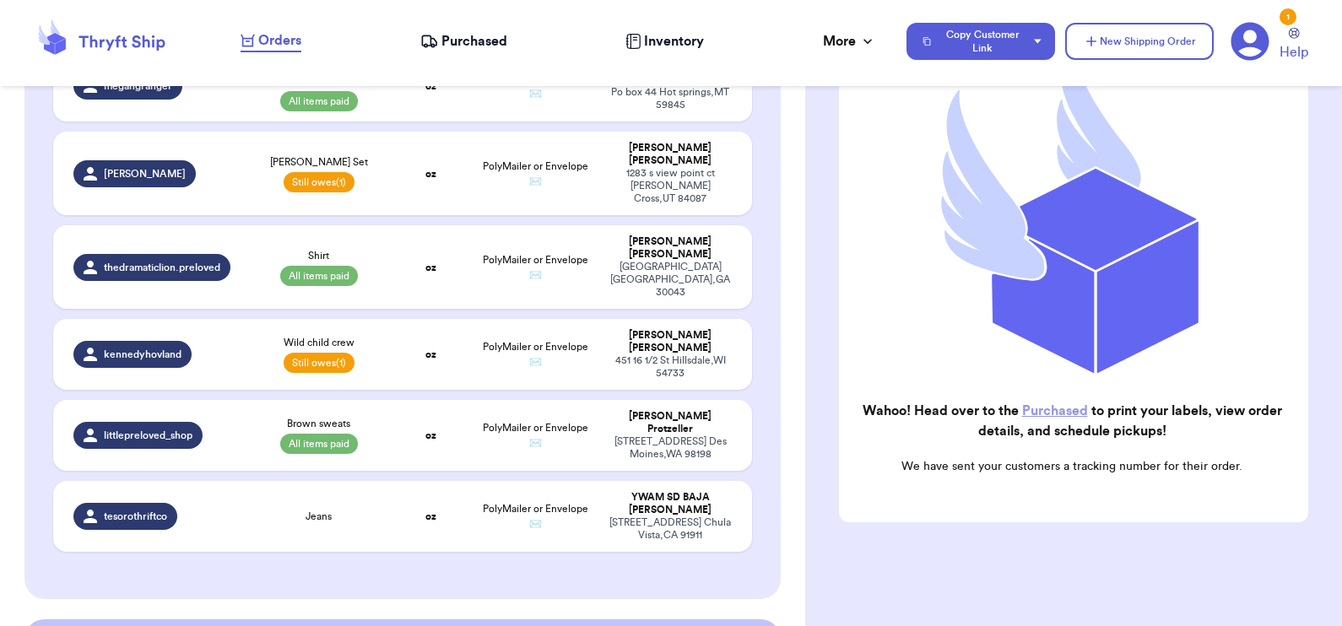
checkbox input "true"
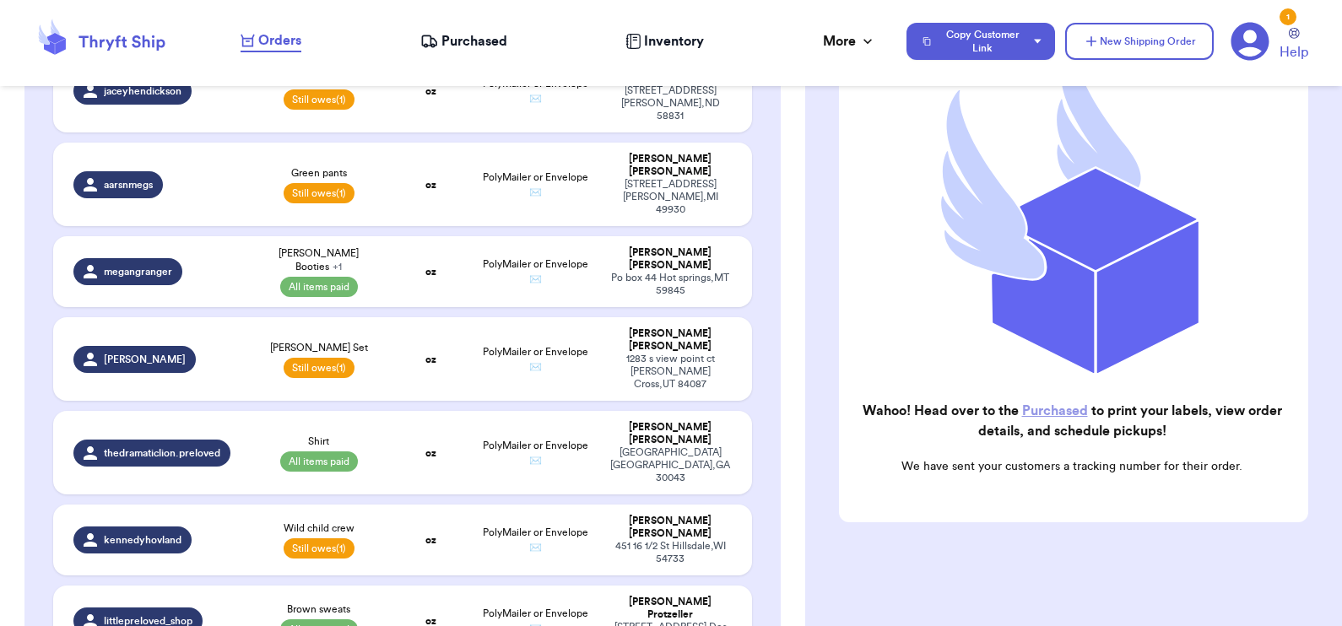
click at [1049, 404] on link "Purchased" at bounding box center [1055, 411] width 66 height 14
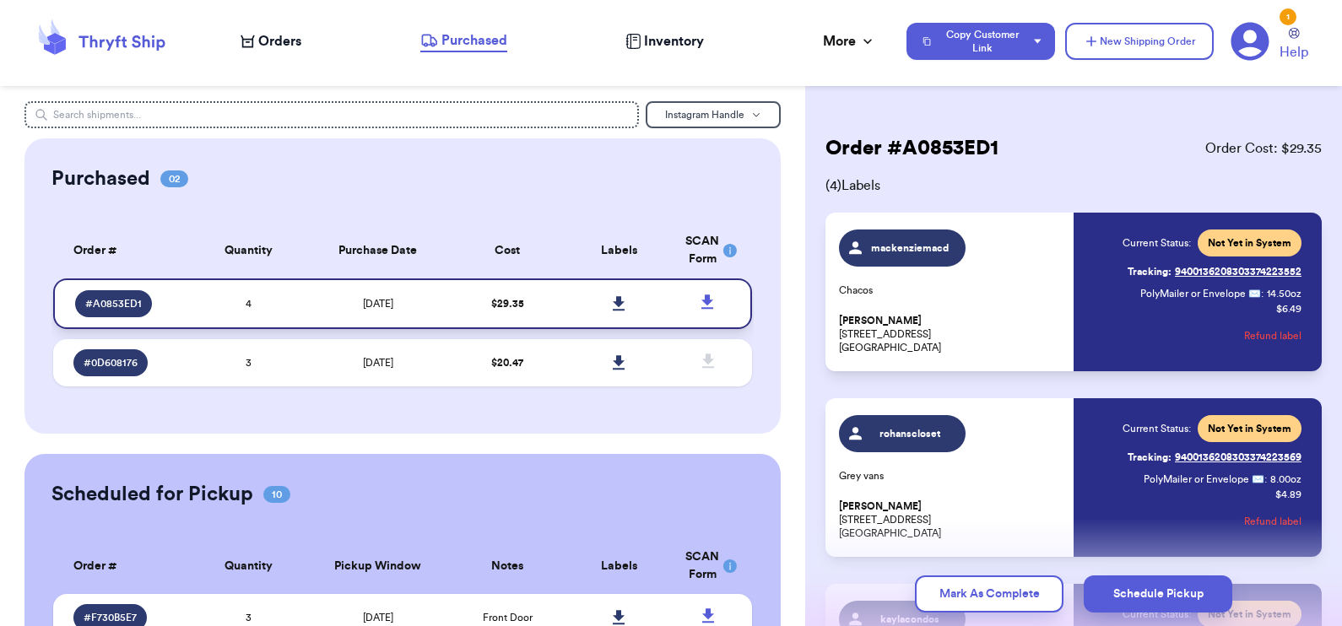
click at [613, 296] on icon at bounding box center [619, 303] width 13 height 15
